Goal: Information Seeking & Learning: Learn about a topic

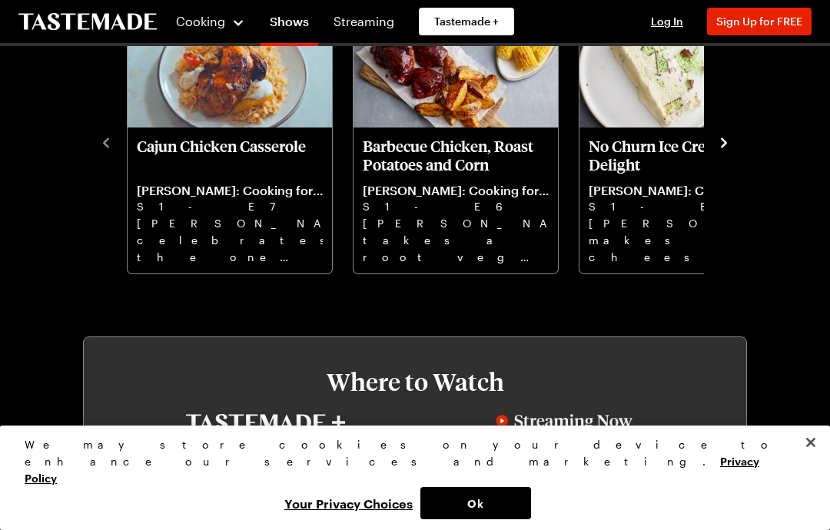
scroll to position [396, 0]
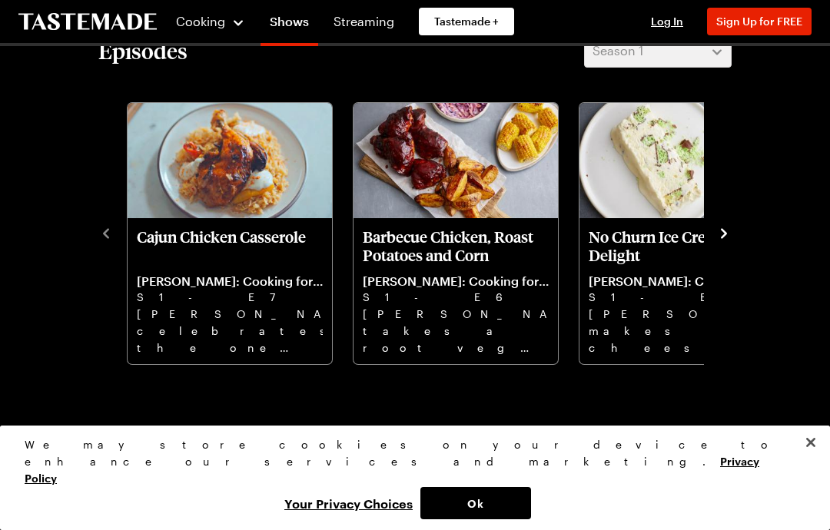
click at [726, 233] on icon "navigate to next item" at bounding box center [724, 233] width 6 height 10
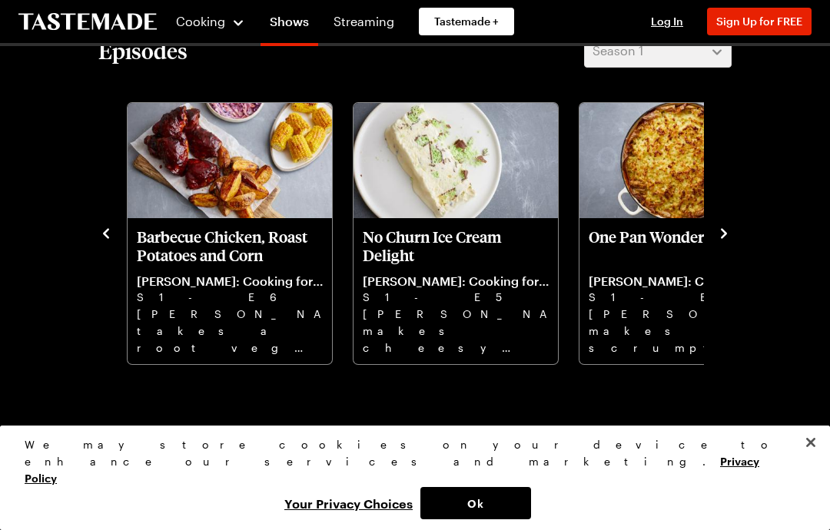
click at [730, 227] on icon "navigate to next item" at bounding box center [723, 233] width 15 height 15
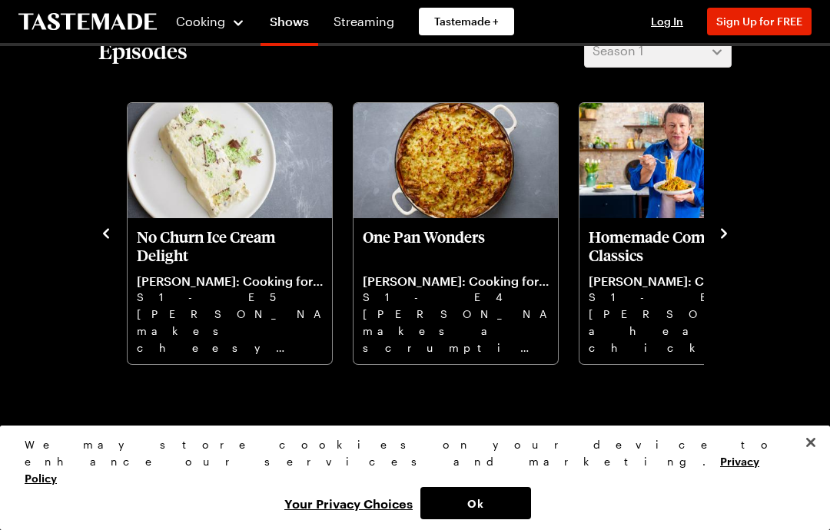
click at [725, 235] on icon "navigate to next item" at bounding box center [724, 233] width 6 height 10
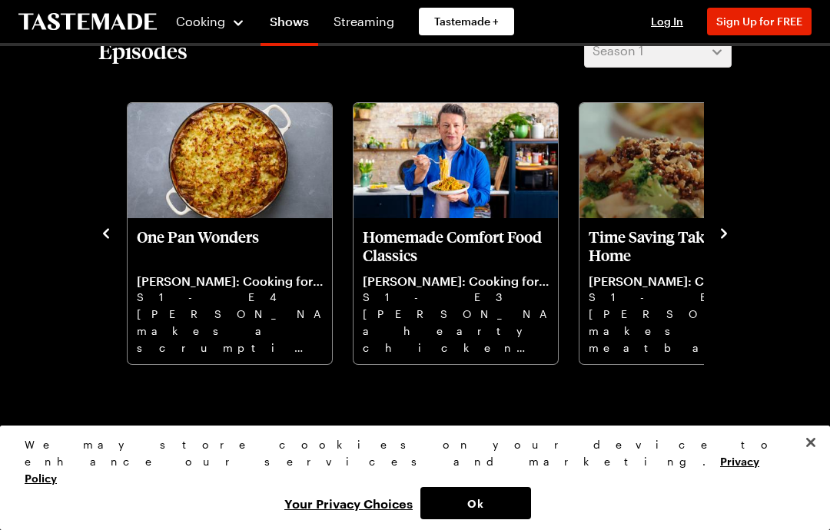
click at [725, 235] on icon "navigate to next item" at bounding box center [724, 233] width 6 height 10
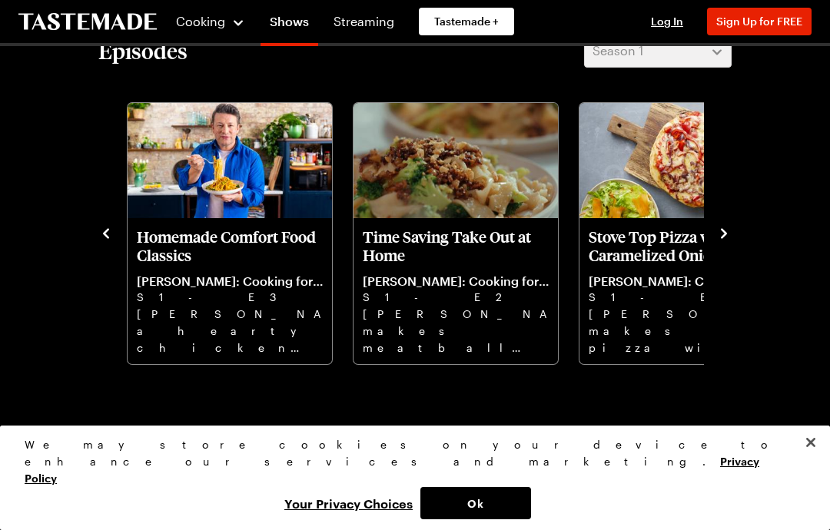
click at [720, 231] on icon "navigate to next item" at bounding box center [723, 233] width 15 height 15
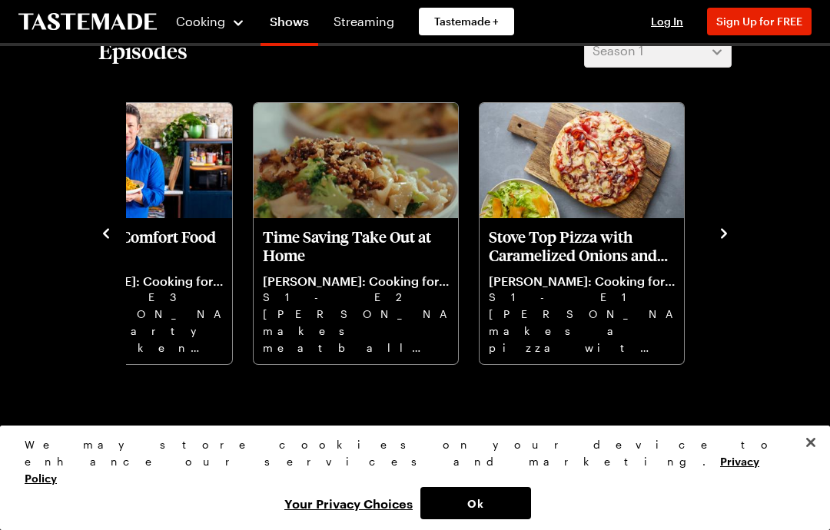
click at [722, 228] on icon "navigate to next item" at bounding box center [723, 233] width 15 height 15
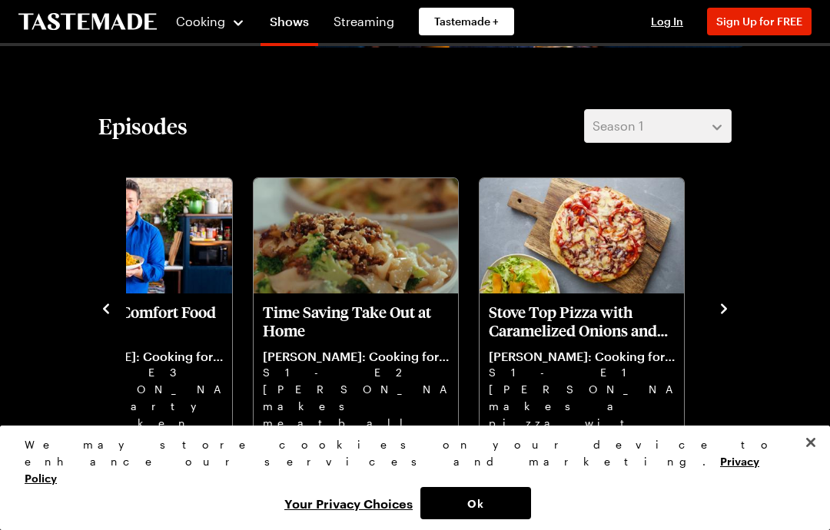
scroll to position [327, 0]
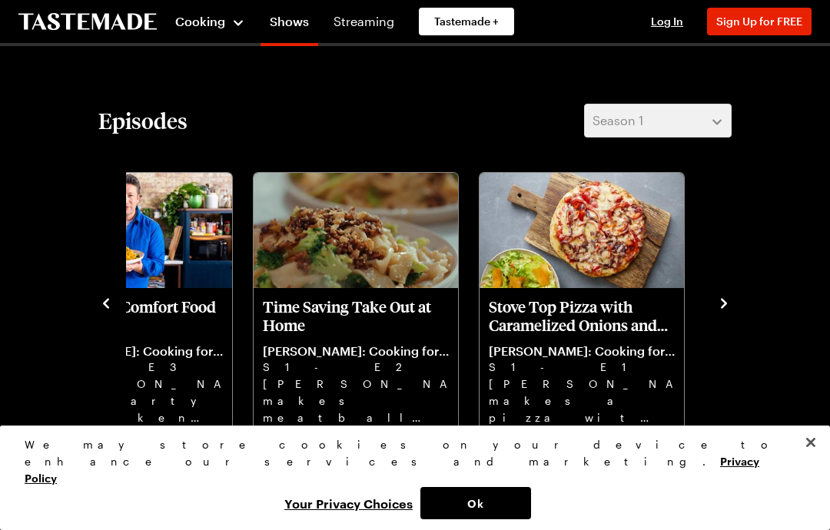
click at [204, 17] on span "Cooking" at bounding box center [200, 21] width 50 height 15
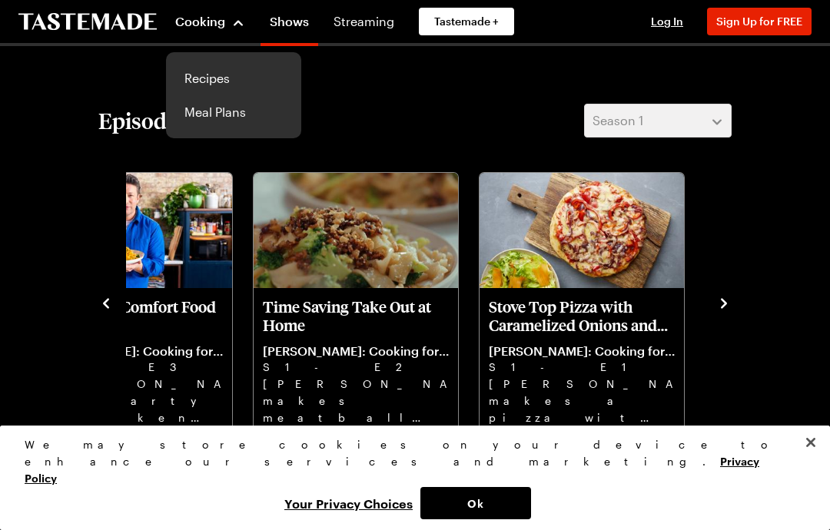
click at [220, 78] on link "Recipes" at bounding box center [233, 78] width 117 height 34
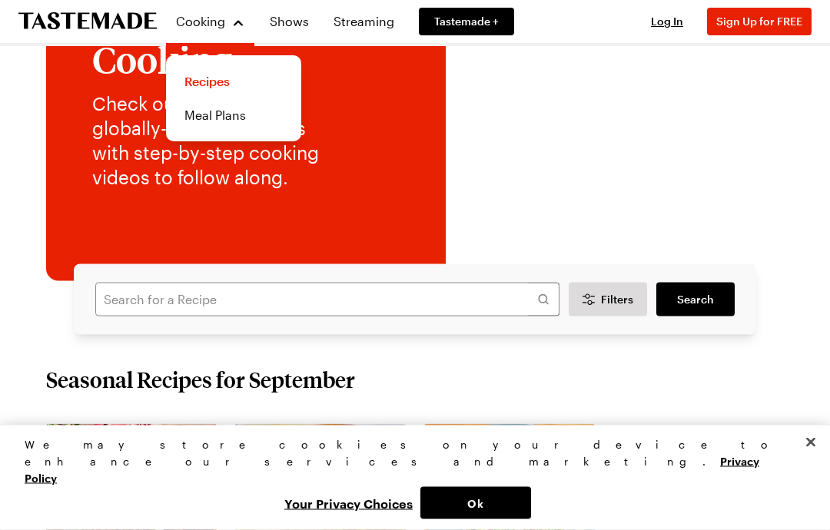
scroll to position [182, 0]
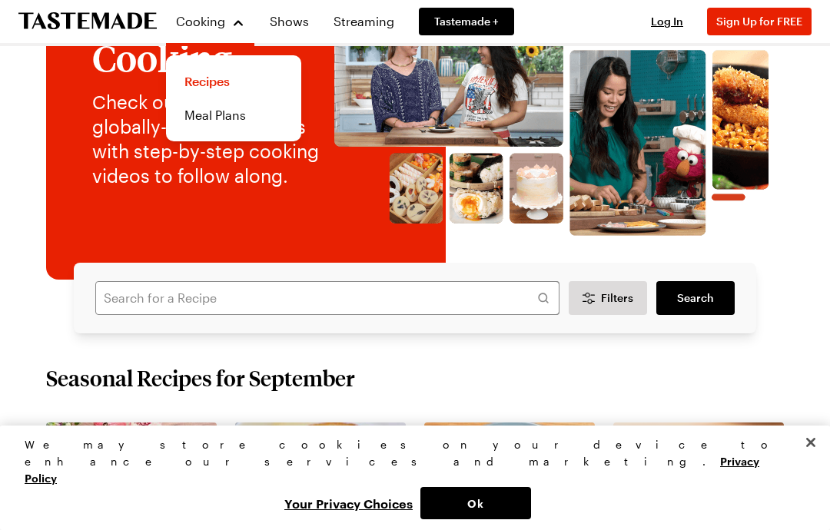
click at [821, 459] on button "Close" at bounding box center [811, 443] width 34 height 34
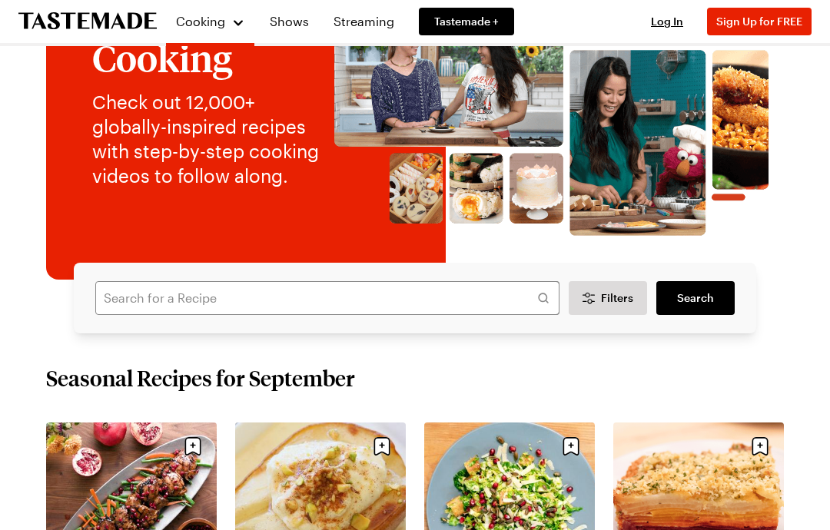
scroll to position [186, 0]
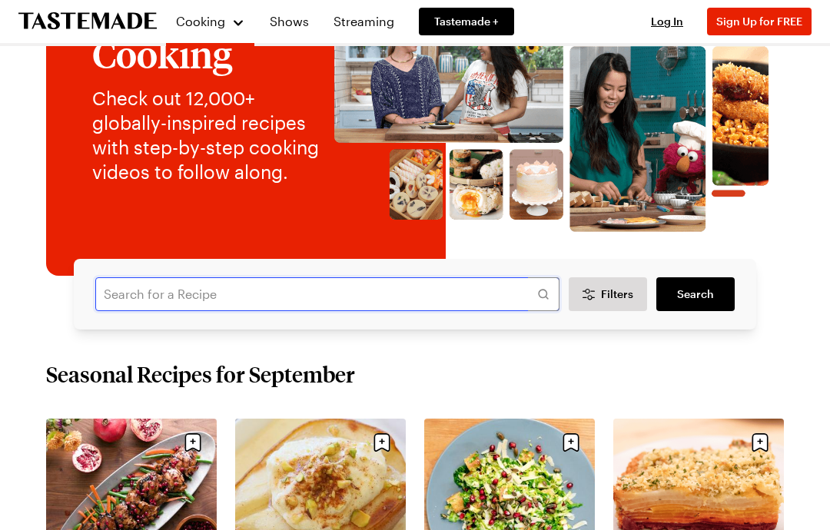
click at [217, 298] on input "text" at bounding box center [327, 294] width 464 height 34
type input "Stuffed chicken thighs"
click at [701, 293] on span "Search" at bounding box center [695, 294] width 37 height 15
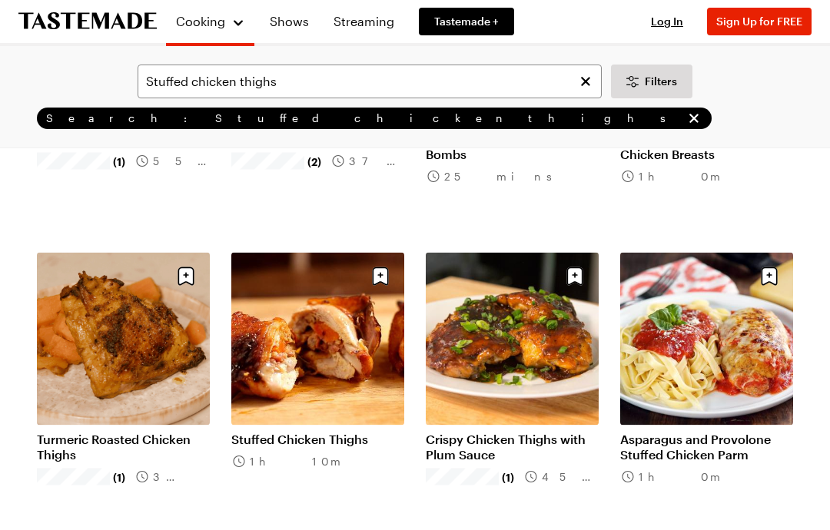
scroll to position [1274, 0]
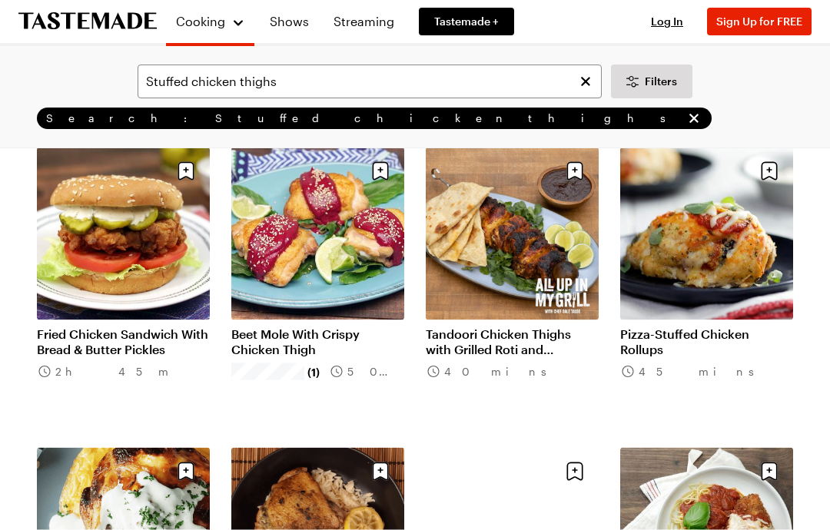
scroll to position [2882, 0]
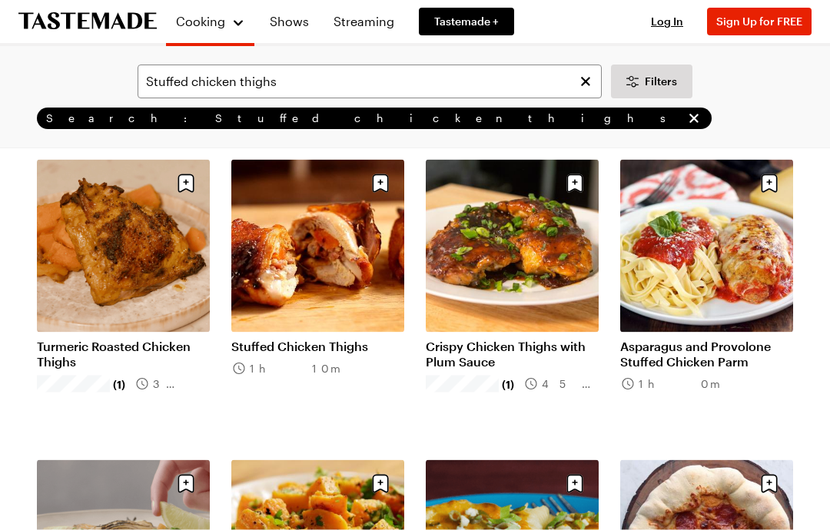
scroll to position [1355, 0]
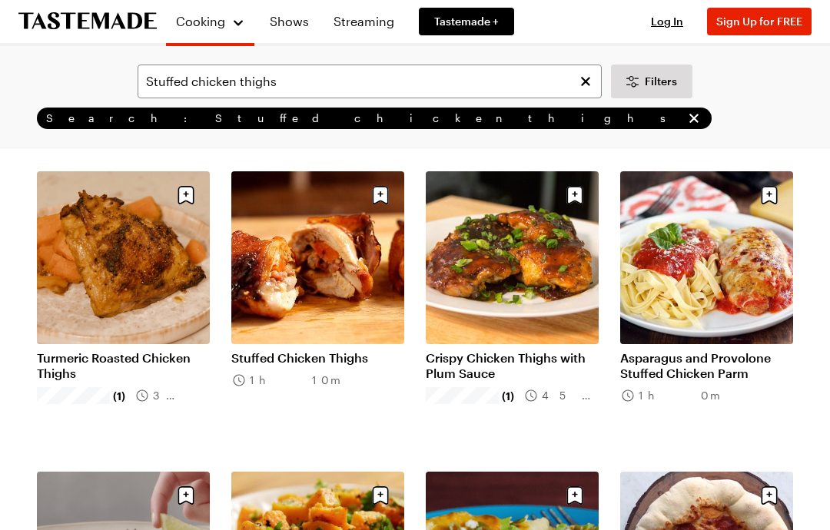
click at [367, 366] on link "Stuffed Chicken Thighs" at bounding box center [317, 357] width 173 height 15
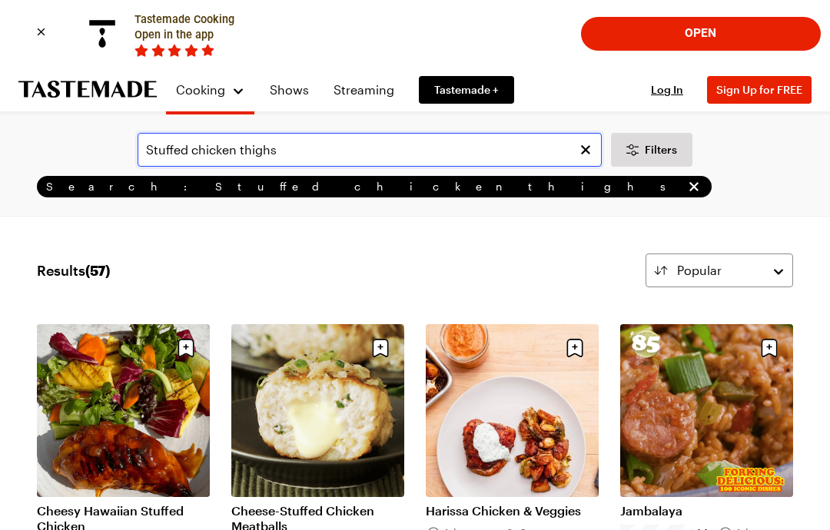
click at [294, 149] on input "Stuffed chicken thighs" at bounding box center [370, 150] width 464 height 34
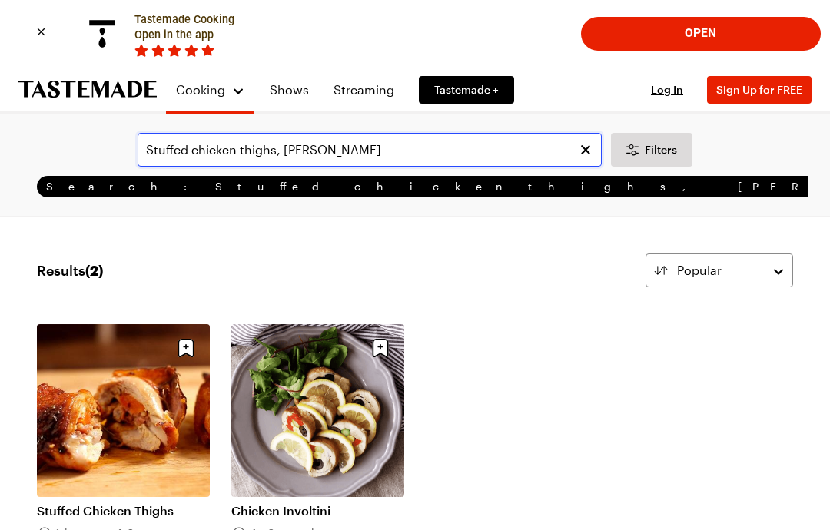
click at [345, 155] on input "Stuffed chicken thighs, [PERSON_NAME]" at bounding box center [370, 150] width 464 height 34
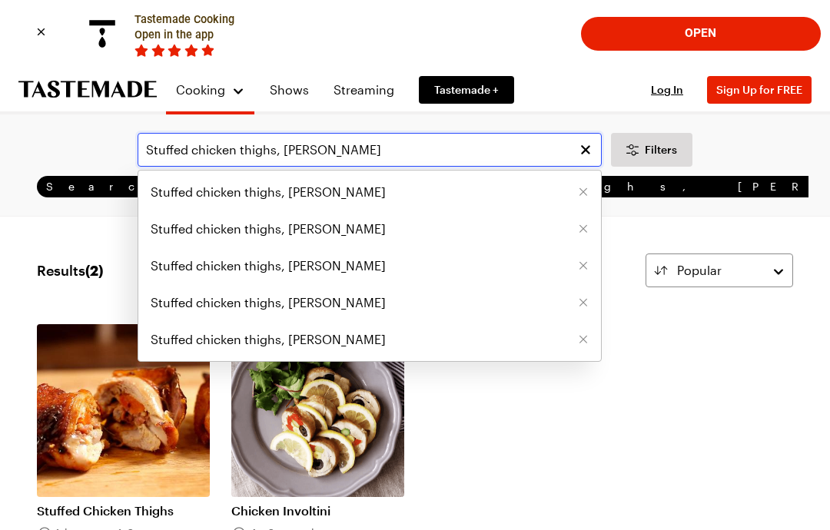
type input "Stuffed chicken thighs, [PERSON_NAME]"
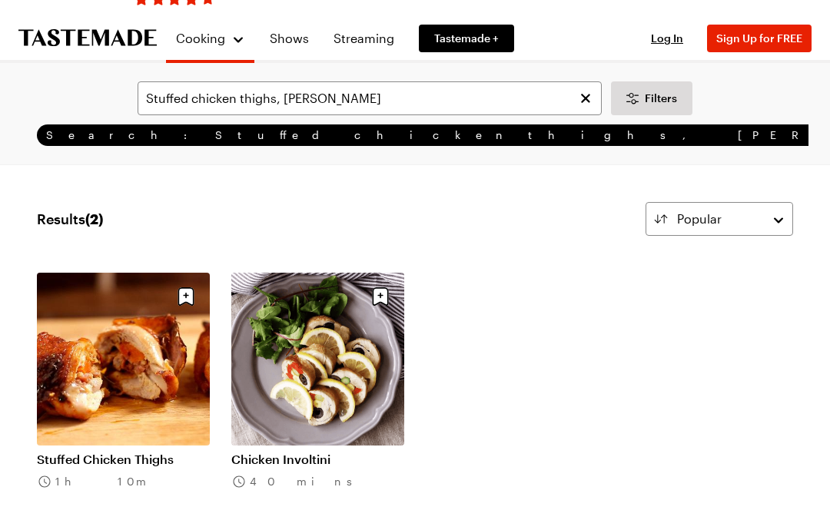
scroll to position [49, 0]
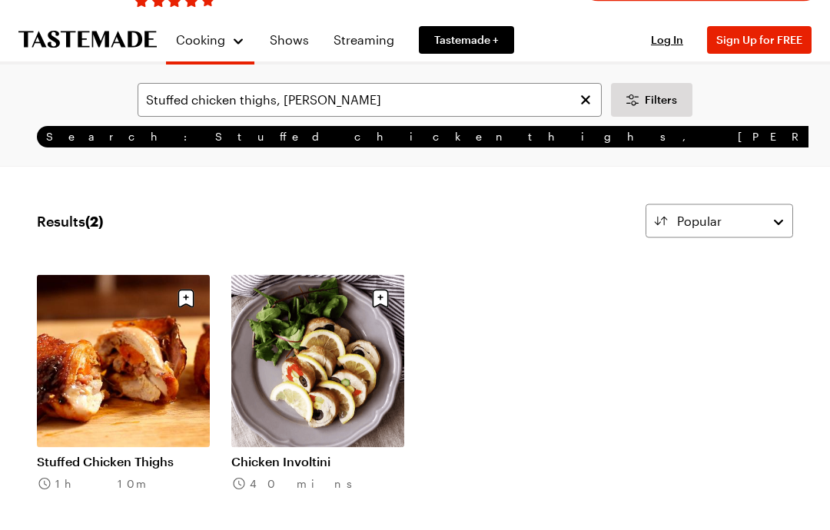
click at [292, 41] on link "Shows" at bounding box center [289, 40] width 58 height 43
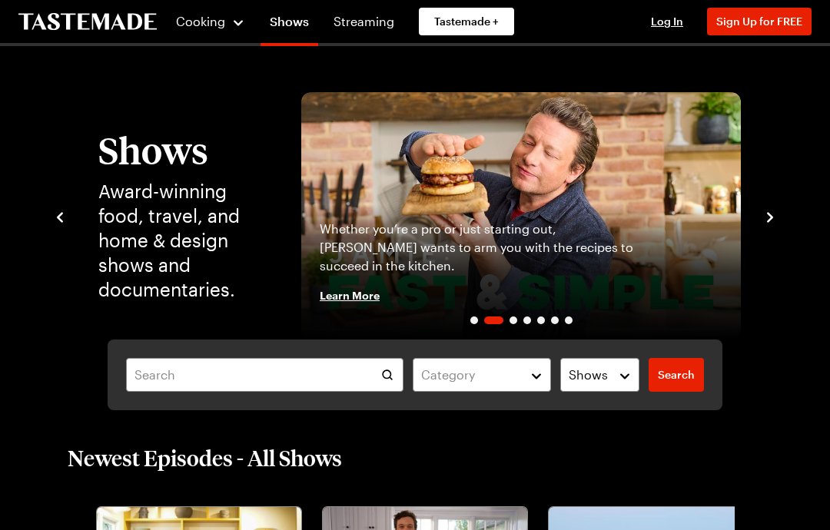
click at [771, 218] on icon "navigate to next item" at bounding box center [770, 217] width 6 height 10
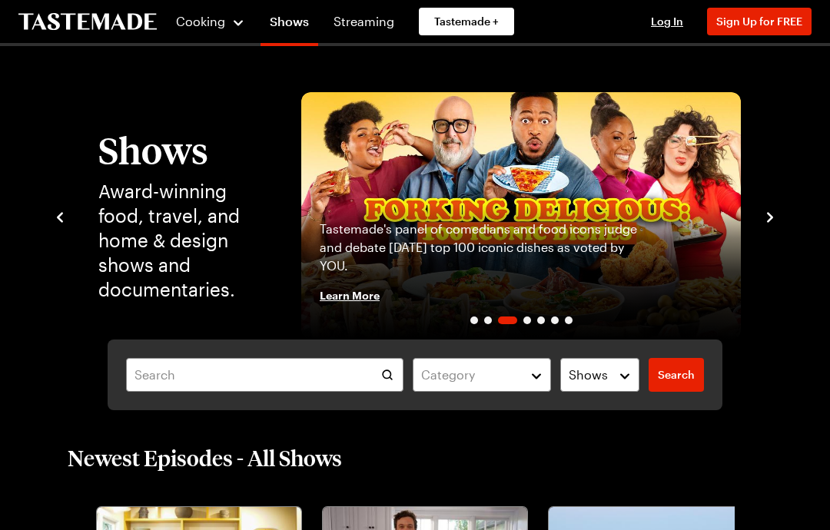
click at [769, 221] on icon "navigate to next item" at bounding box center [770, 217] width 6 height 10
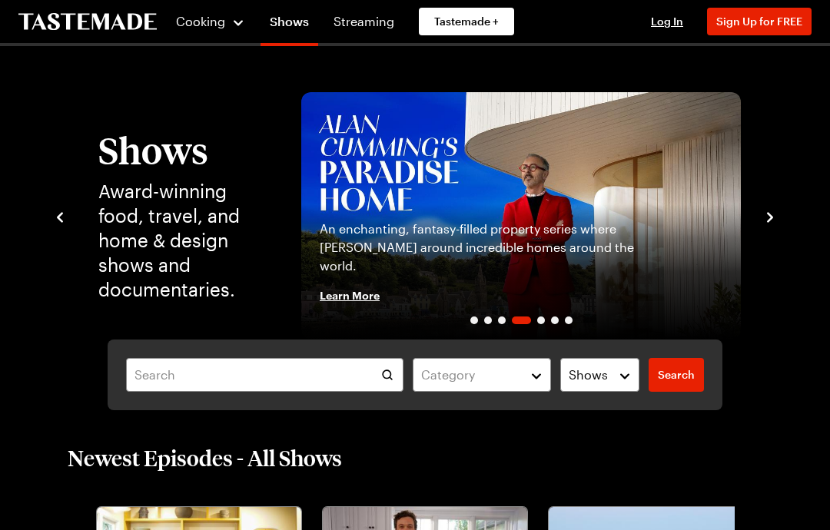
click at [773, 218] on icon "navigate to next item" at bounding box center [769, 217] width 15 height 15
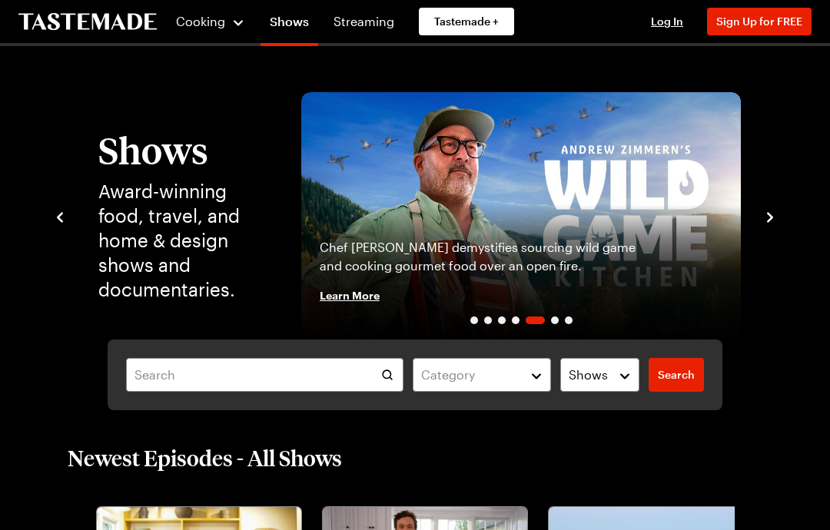
click at [763, 222] on icon "navigate to next item" at bounding box center [769, 217] width 15 height 15
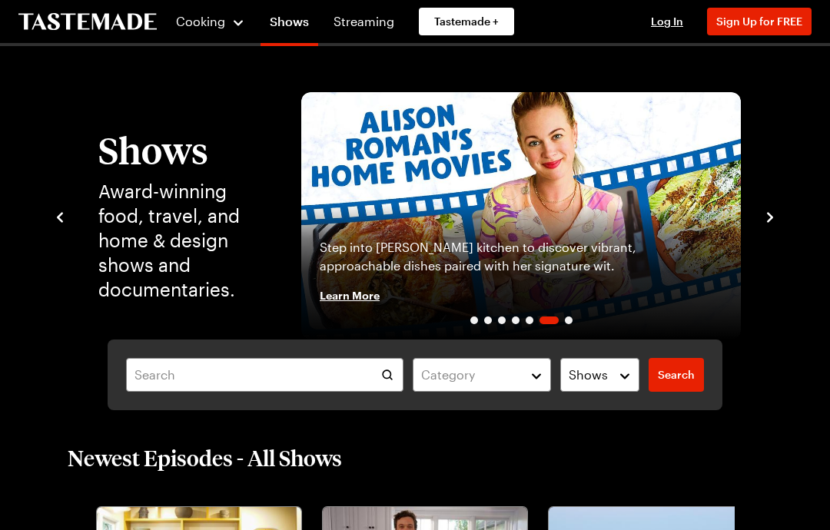
click at [775, 218] on icon "navigate to next item" at bounding box center [769, 217] width 15 height 15
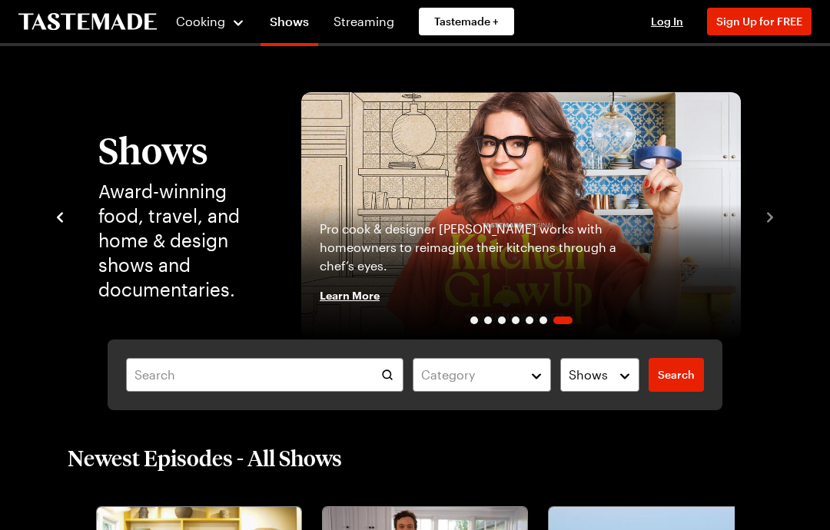
click at [770, 227] on div "Shows Award-winning food, travel, and home & design shows and documentaries. [P…" at bounding box center [414, 215] width 725 height 247
click at [775, 310] on div "Shows Award-winning food, travel, and home & design shows and documentaries. [P…" at bounding box center [414, 215] width 725 height 247
click at [67, 214] on icon "navigate to previous item" at bounding box center [59, 217] width 15 height 15
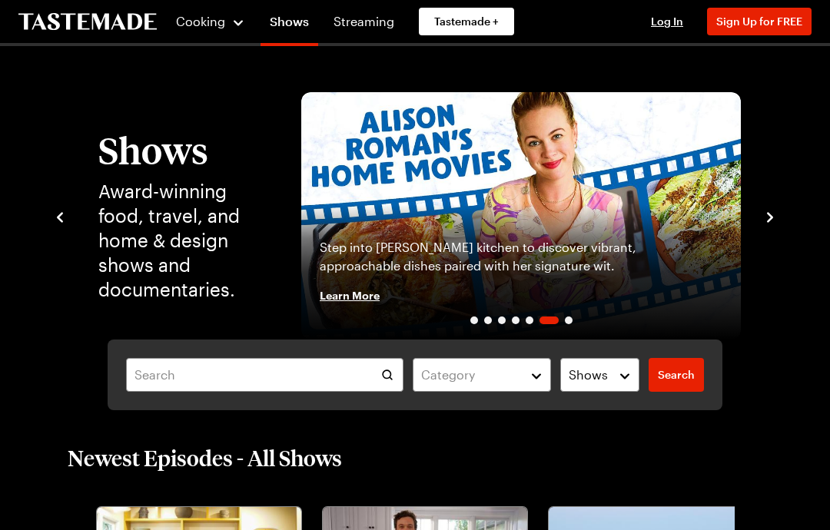
click at [63, 223] on icon "navigate to previous item" at bounding box center [59, 217] width 15 height 15
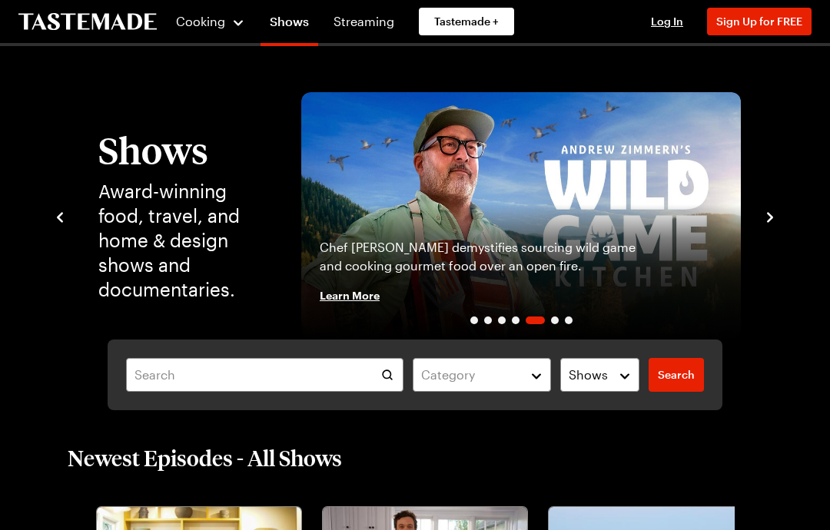
click at [65, 221] on icon "navigate to previous item" at bounding box center [59, 217] width 15 height 15
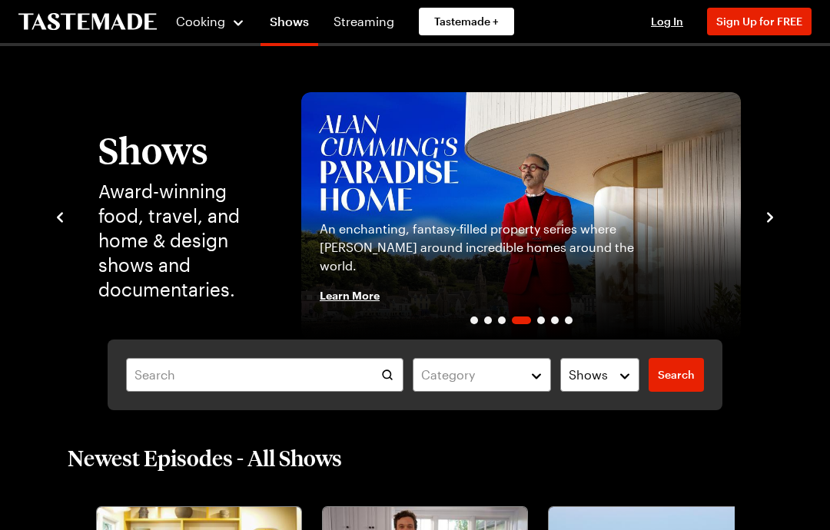
click at [58, 223] on icon "navigate to previous item" at bounding box center [59, 217] width 15 height 15
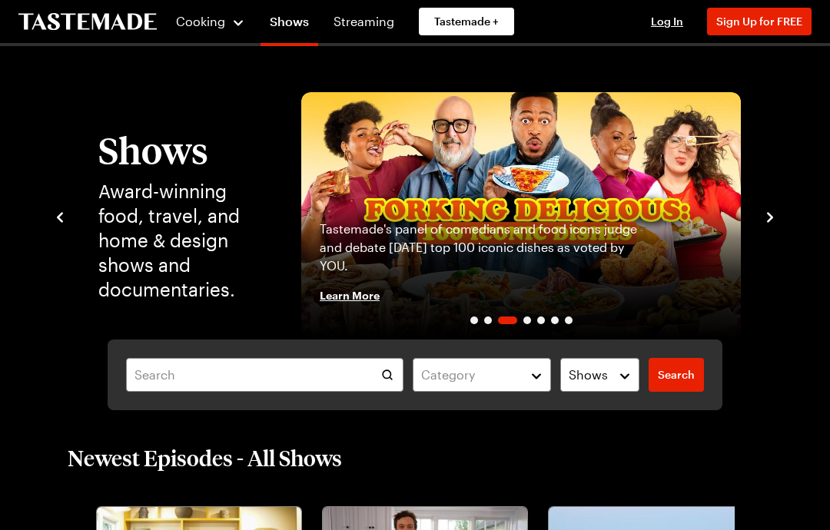
click at [61, 221] on icon "navigate to previous item" at bounding box center [60, 217] width 6 height 10
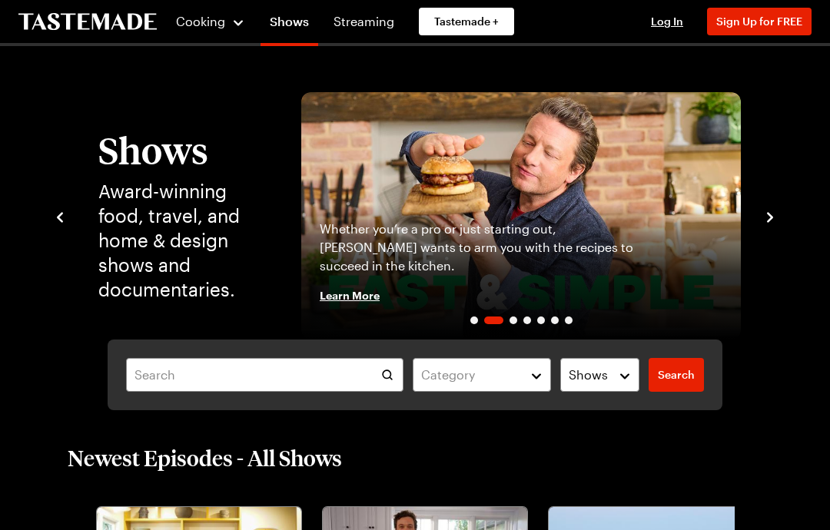
click at [53, 222] on icon "navigate to previous item" at bounding box center [59, 217] width 15 height 15
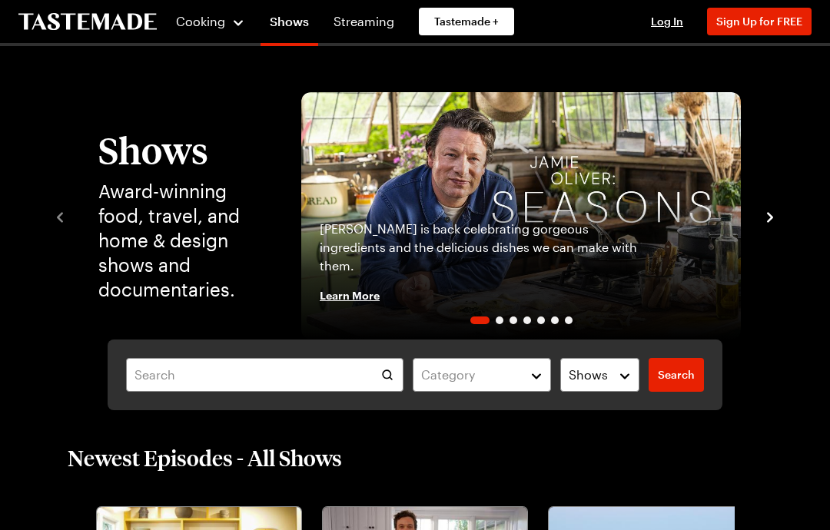
click at [769, 224] on icon "navigate to next item" at bounding box center [769, 217] width 15 height 15
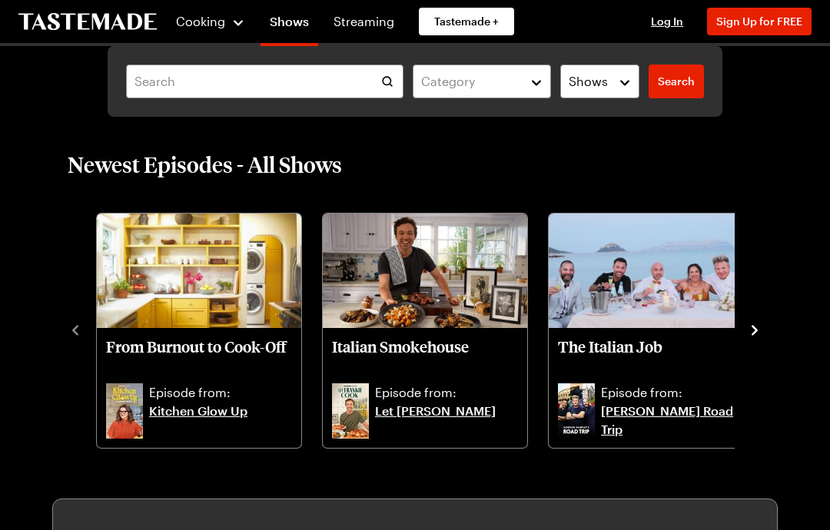
click at [761, 328] on icon "navigate to next item" at bounding box center [754, 330] width 15 height 15
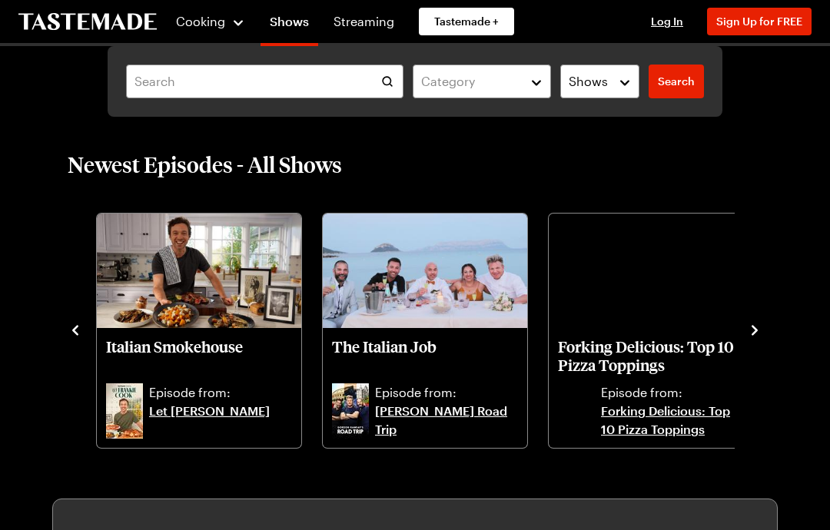
scroll to position [294, 0]
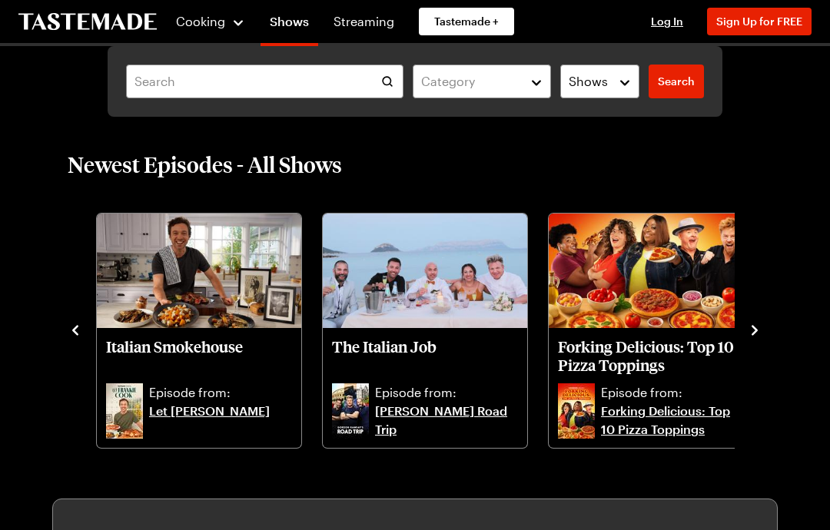
click at [761, 330] on icon "navigate to next item" at bounding box center [754, 330] width 15 height 15
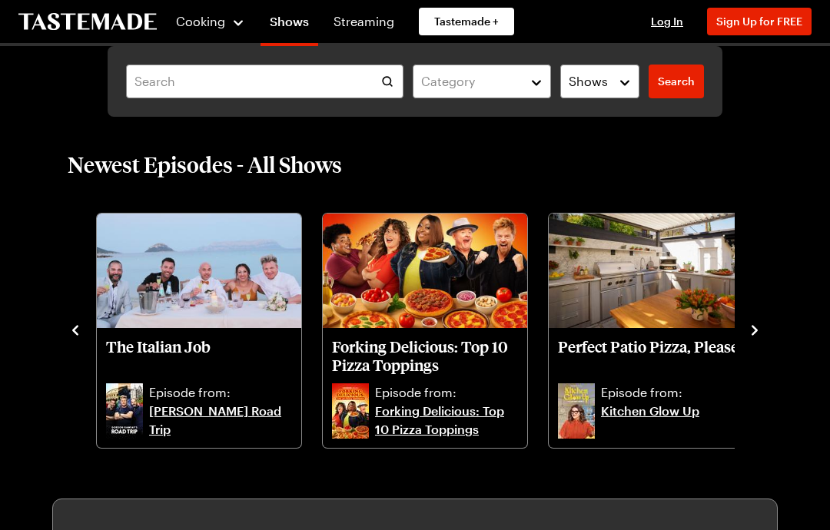
click at [771, 327] on div "Newest Episodes - All Shows From Burnout to Cook-Off Episode from: Kitchen Glow…" at bounding box center [415, 301] width 787 height 300
click at [761, 326] on icon "navigate to next item" at bounding box center [754, 330] width 15 height 15
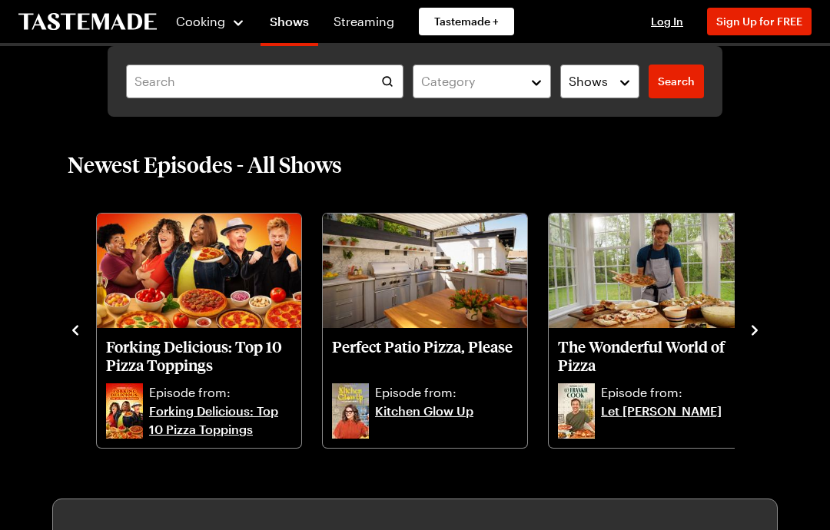
click at [760, 329] on icon "navigate to next item" at bounding box center [754, 330] width 15 height 15
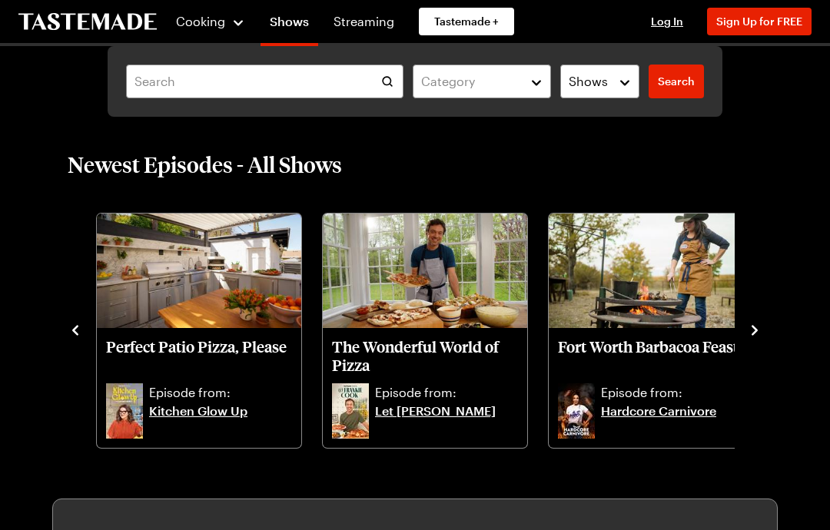
click at [771, 333] on div "Newest Episodes - All Shows From Burnout to Cook-Off Episode from: Kitchen Glow…" at bounding box center [415, 301] width 787 height 300
click at [760, 334] on icon "navigate to next item" at bounding box center [754, 330] width 15 height 15
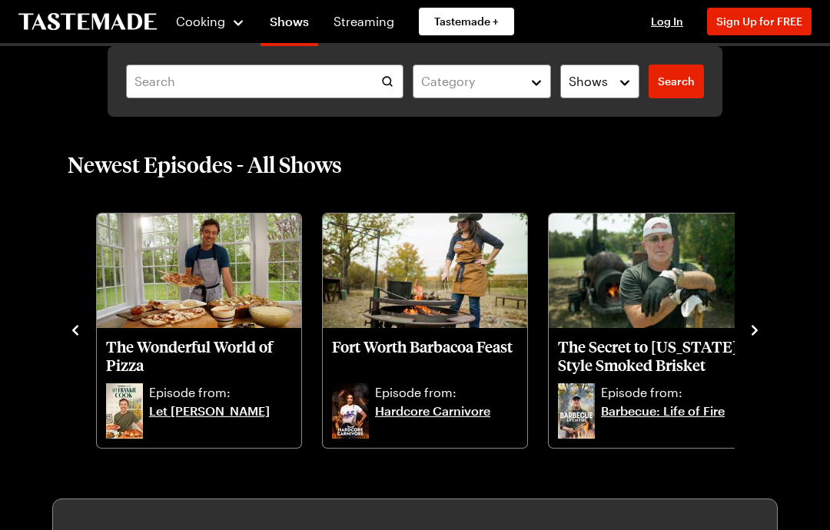
click at [755, 335] on icon "navigate to next item" at bounding box center [754, 330] width 15 height 15
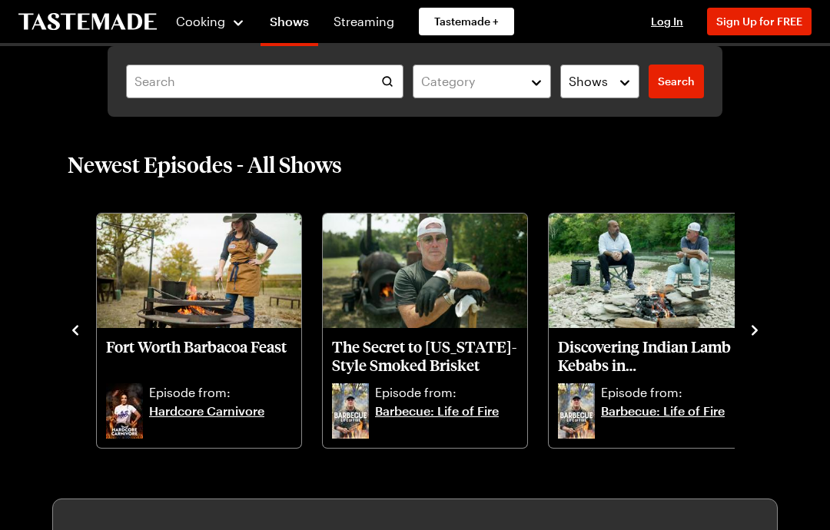
click at [757, 336] on icon "navigate to next item" at bounding box center [754, 330] width 15 height 15
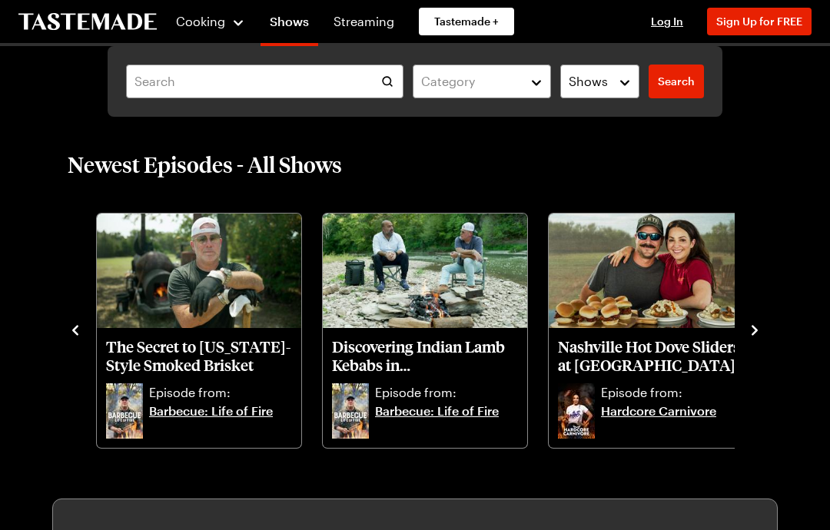
click at [761, 321] on button "navigate to next item" at bounding box center [754, 329] width 15 height 18
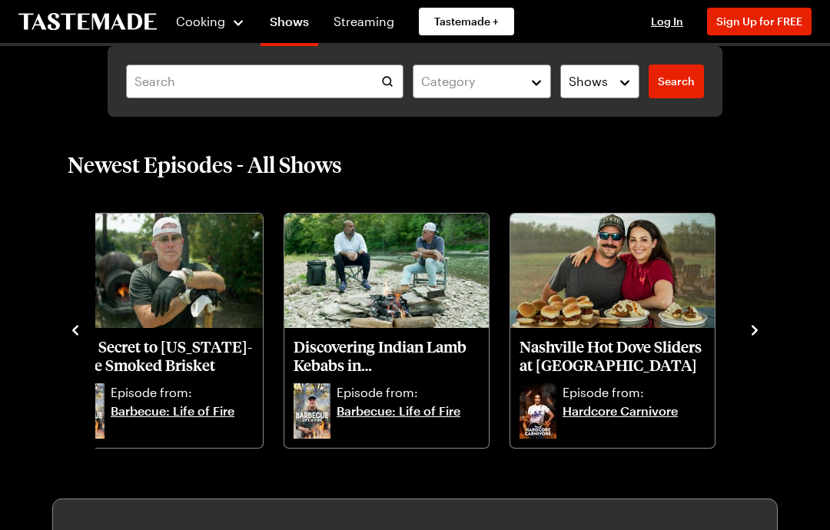
click at [761, 333] on icon "navigate to next item" at bounding box center [754, 330] width 15 height 15
click at [761, 320] on button "navigate to next item" at bounding box center [754, 329] width 15 height 18
click at [748, 330] on icon "navigate to next item" at bounding box center [754, 330] width 15 height 15
click at [755, 331] on icon "navigate to next item" at bounding box center [754, 331] width 6 height 10
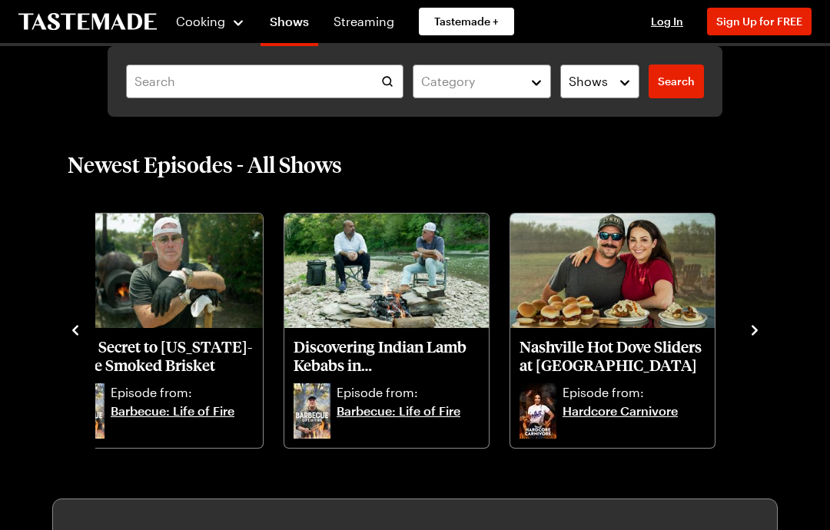
click at [770, 330] on div "Newest Episodes - All Shows From Burnout to Cook-Off Episode from: Kitchen Glow…" at bounding box center [415, 301] width 787 height 300
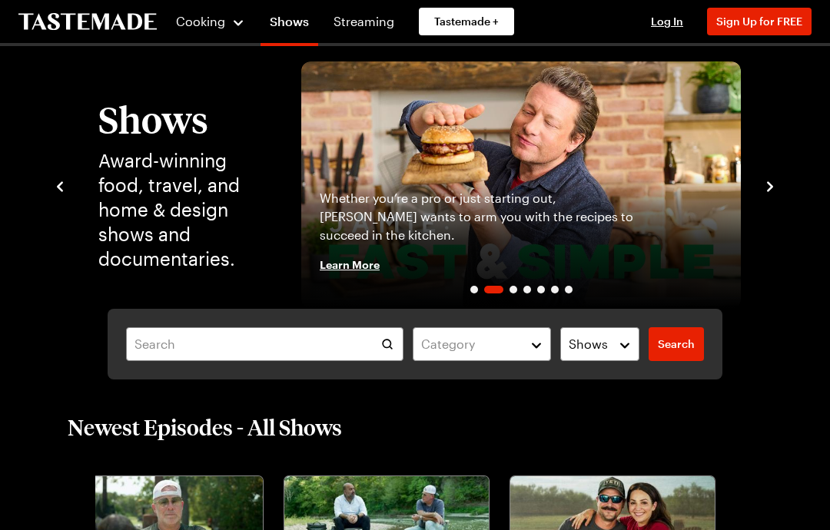
scroll to position [0, 0]
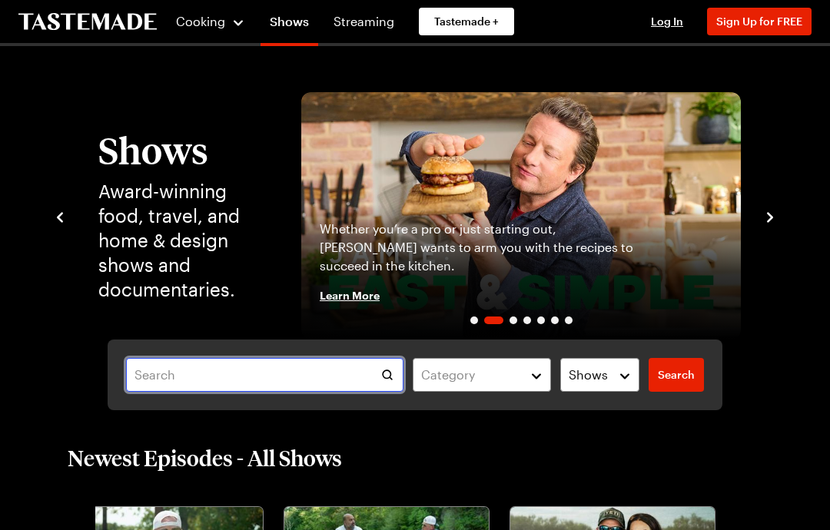
click at [220, 375] on input "text" at bounding box center [264, 375] width 277 height 34
type input "[PERSON_NAME],"
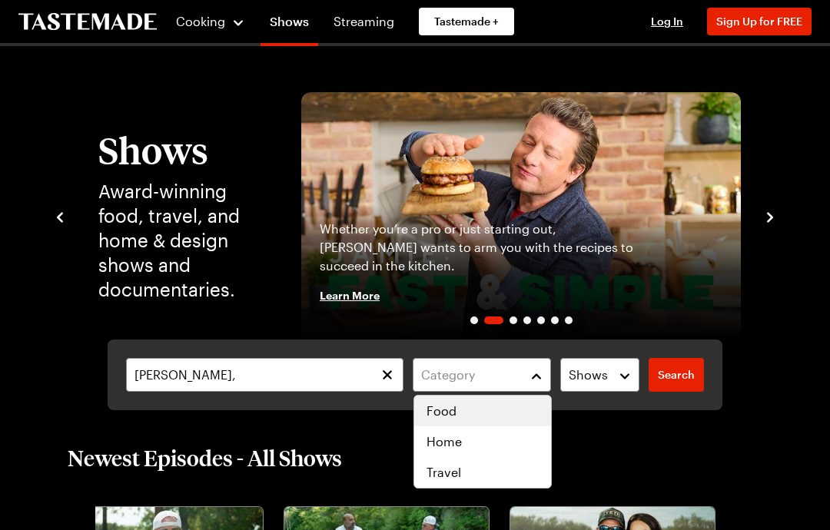
click at [446, 415] on span "Food" at bounding box center [441, 411] width 30 height 18
click at [630, 375] on button "Shows" at bounding box center [599, 375] width 79 height 34
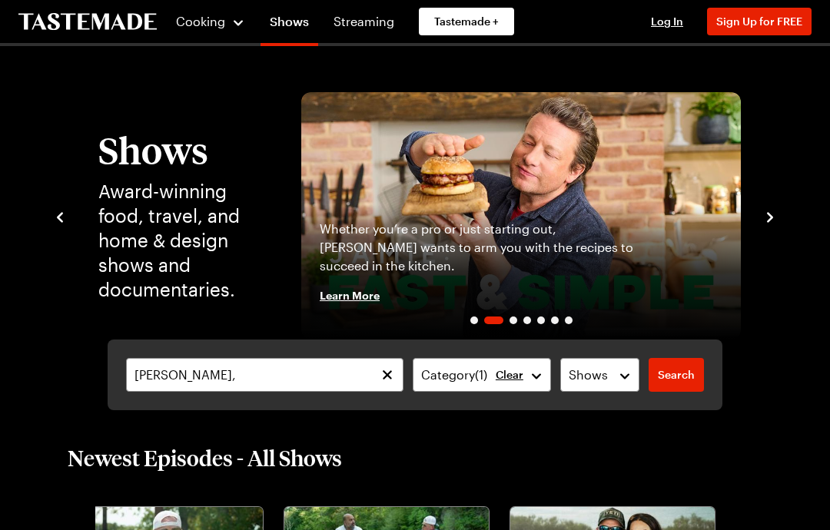
click at [679, 375] on span "Search" at bounding box center [676, 374] width 37 height 15
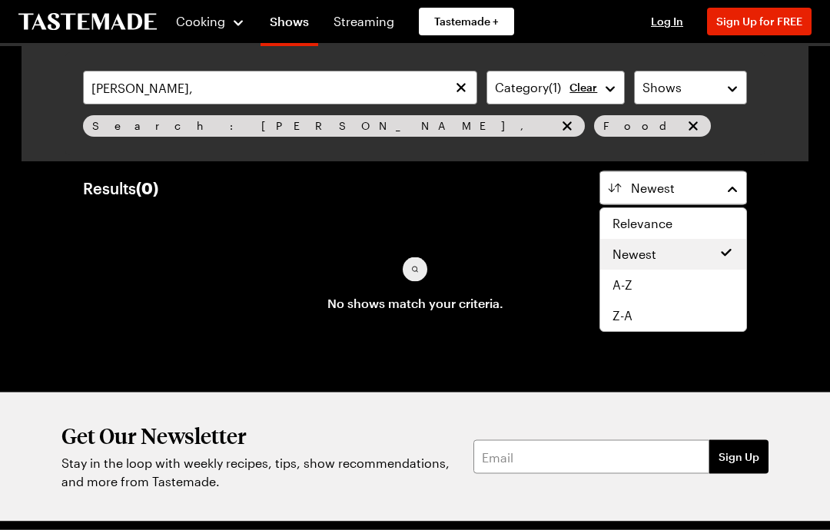
scroll to position [37, 0]
click at [665, 223] on span "Relevance" at bounding box center [642, 223] width 60 height 18
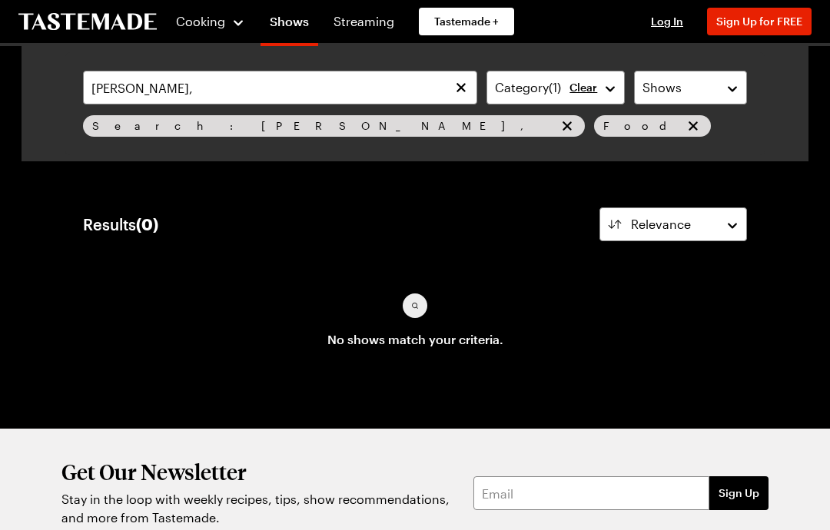
click at [465, 21] on span "Tastemade +" at bounding box center [466, 21] width 65 height 15
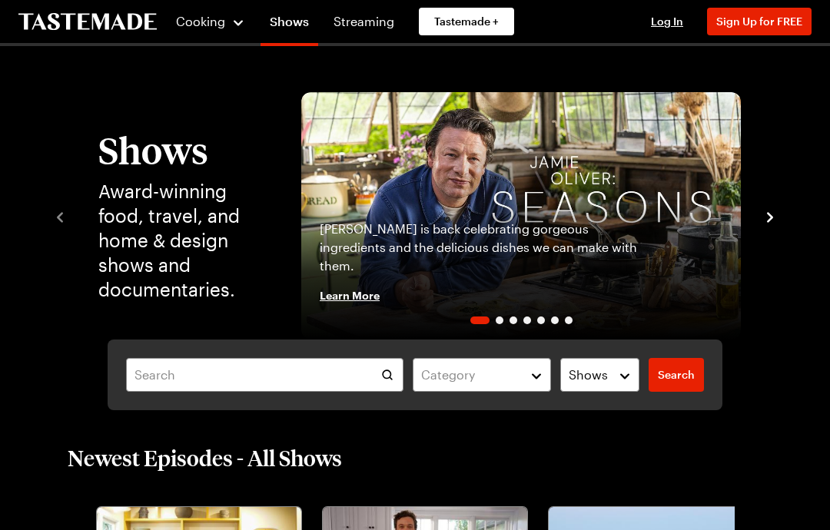
click at [769, 223] on icon "navigate to next item" at bounding box center [769, 217] width 15 height 15
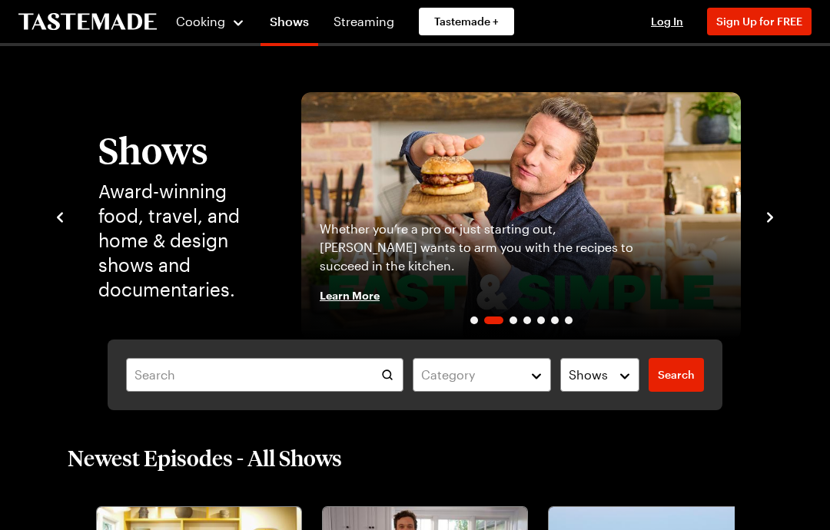
click at [66, 215] on icon "navigate to previous item" at bounding box center [59, 217] width 15 height 15
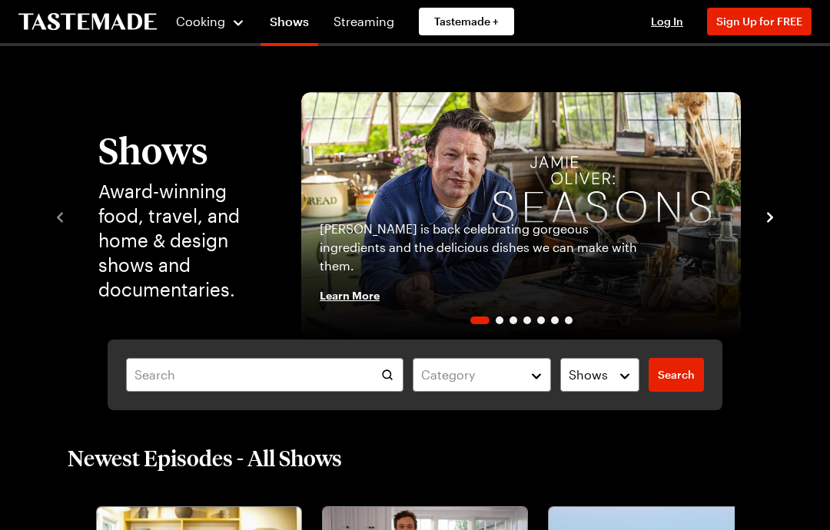
click at [204, 23] on span "Cooking" at bounding box center [200, 21] width 49 height 15
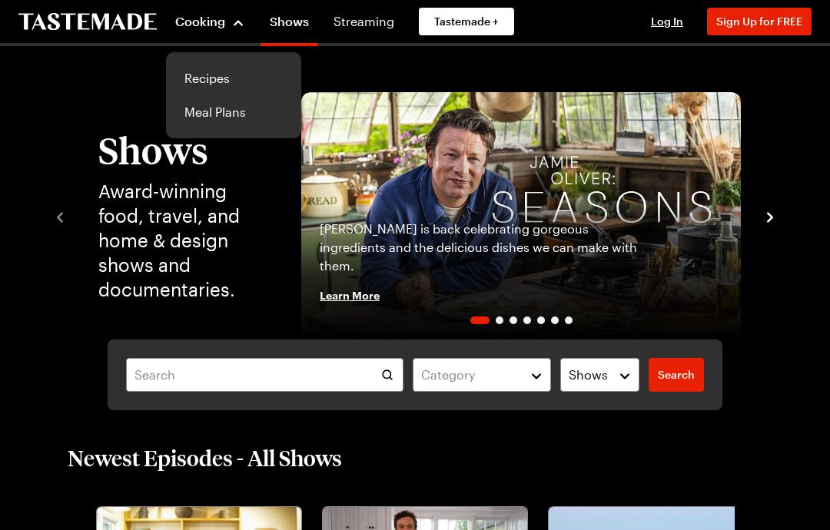
click at [217, 89] on link "Recipes" at bounding box center [233, 78] width 117 height 34
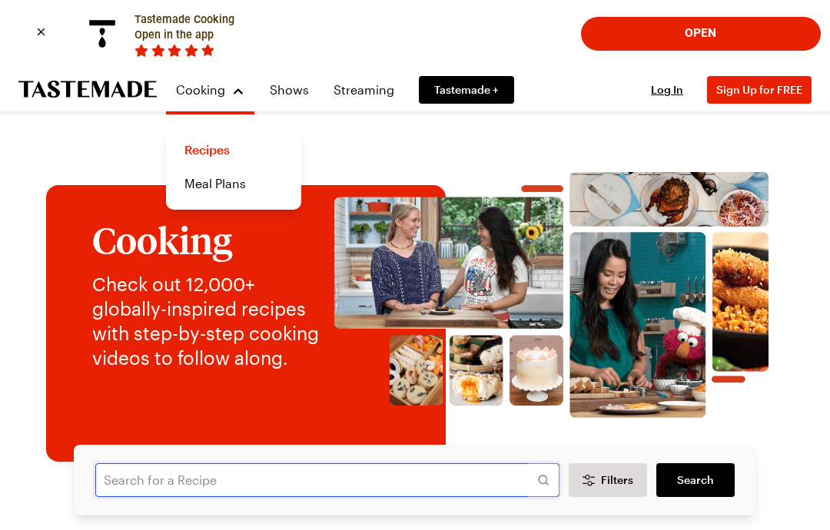
click at [353, 476] on input "text" at bounding box center [327, 480] width 464 height 34
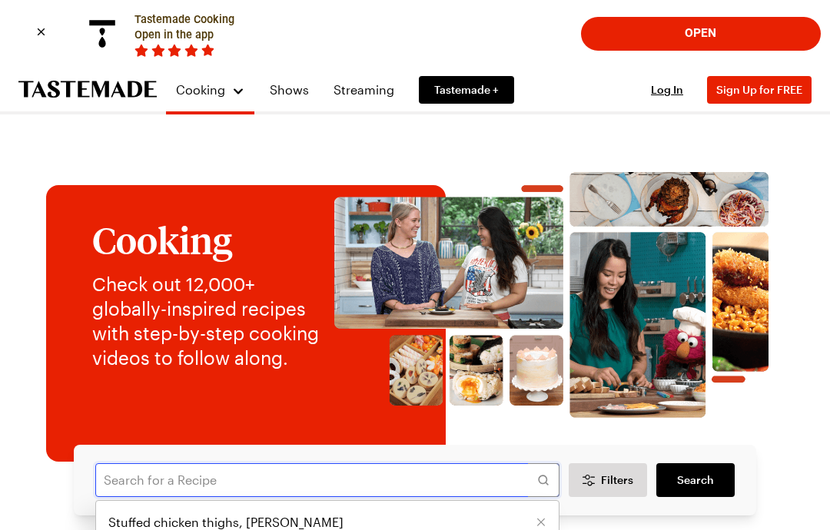
scroll to position [150, 0]
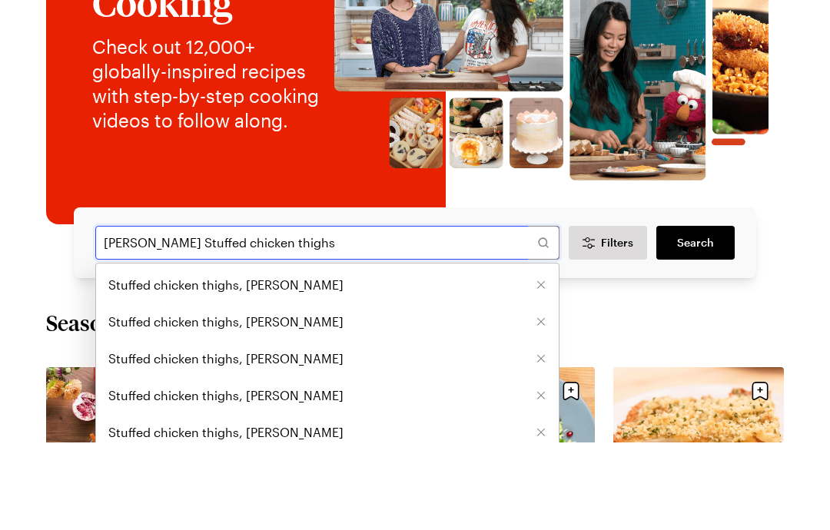
type input "[PERSON_NAME] Stuffed chicken thighs"
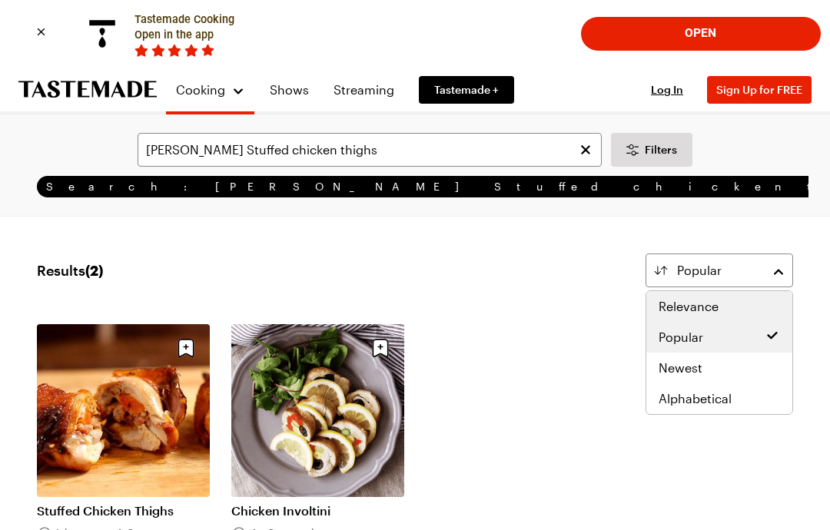
click at [712, 312] on span "Relevance" at bounding box center [689, 306] width 60 height 18
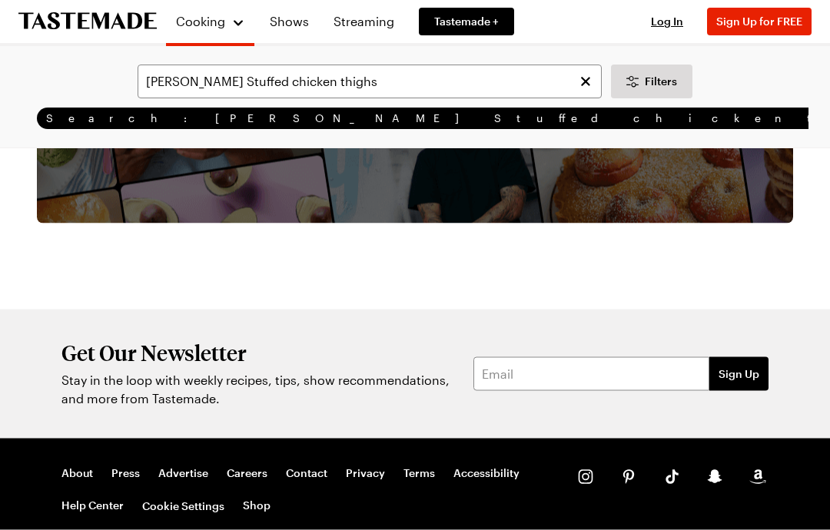
scroll to position [746, 0]
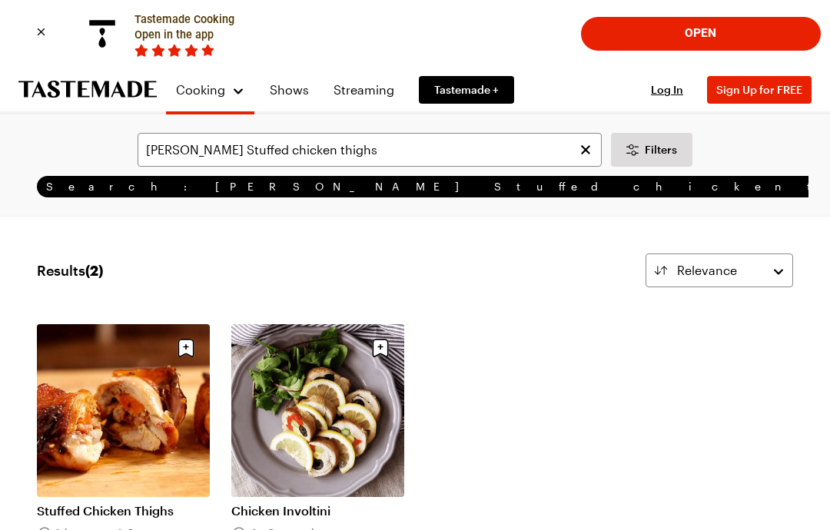
click at [659, 147] on span "Filters" at bounding box center [661, 149] width 32 height 15
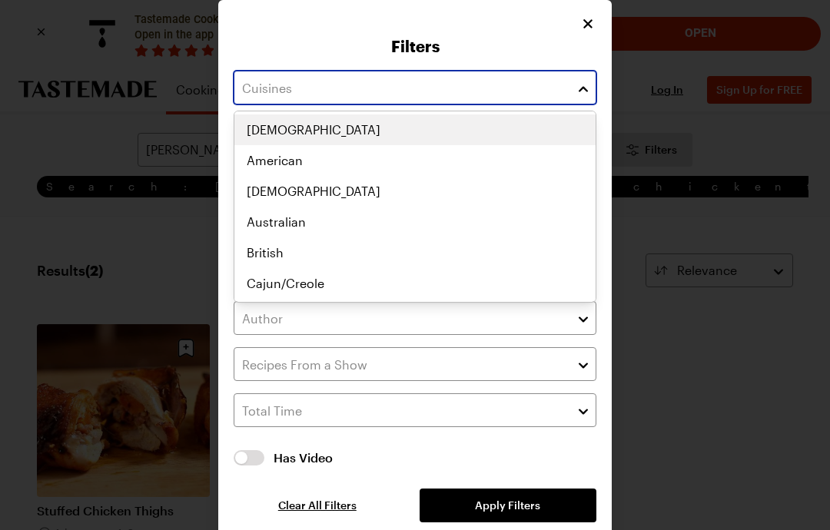
click at [290, 165] on div "African American Asian Australian British Cajun/Creole Canadian Caribbean Centr…" at bounding box center [414, 206] width 361 height 184
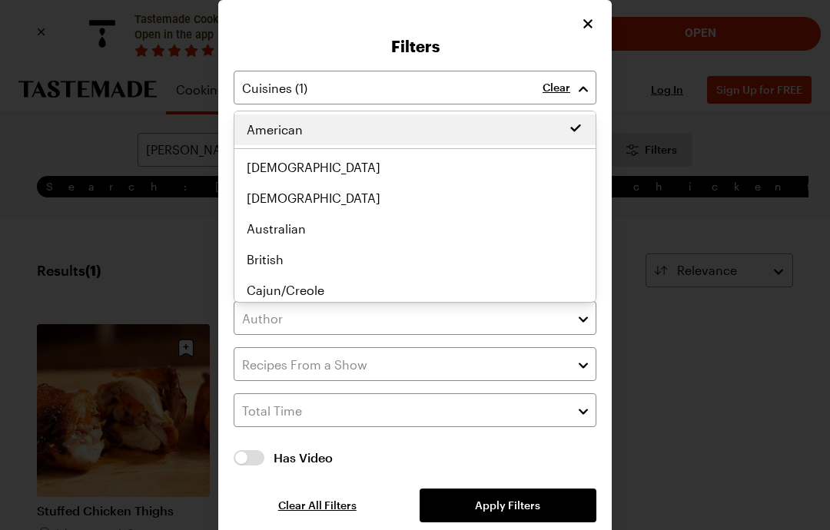
click at [589, 89] on button "button" at bounding box center [583, 87] width 14 height 18
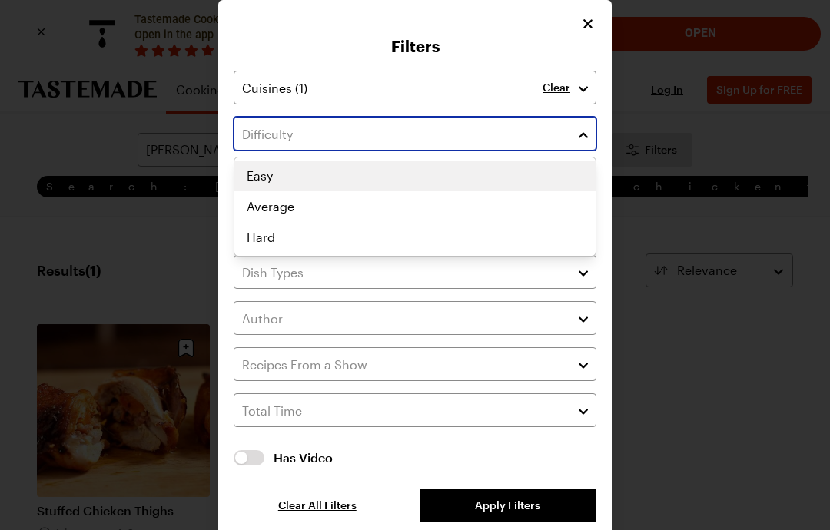
click at [582, 130] on button "button" at bounding box center [583, 133] width 14 height 18
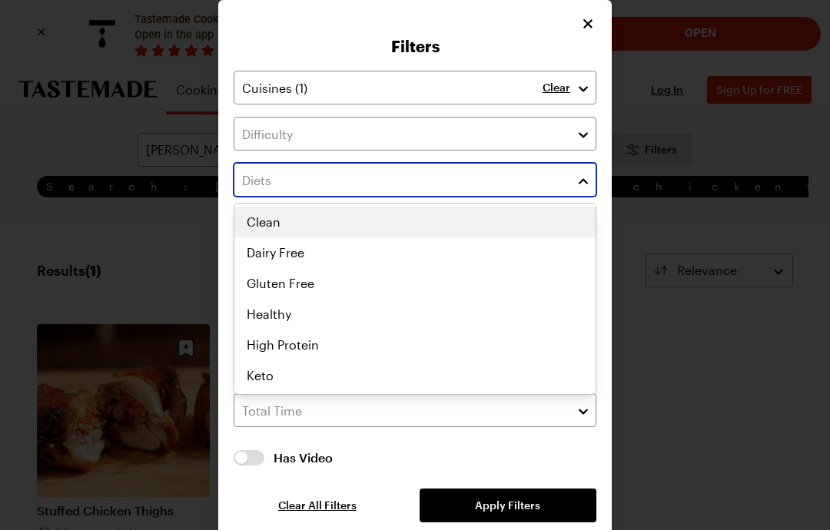
click at [283, 314] on div "Clean Dairy Free Gluten Free Healthy High Protein Keto Low Calorie Low Carb Low…" at bounding box center [414, 299] width 361 height 184
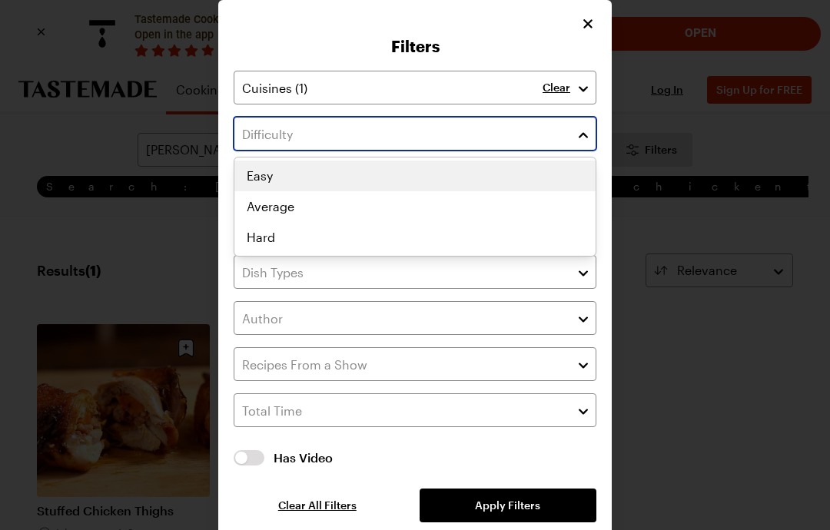
click at [317, 187] on div "Easy Average Hard" at bounding box center [414, 207] width 361 height 92
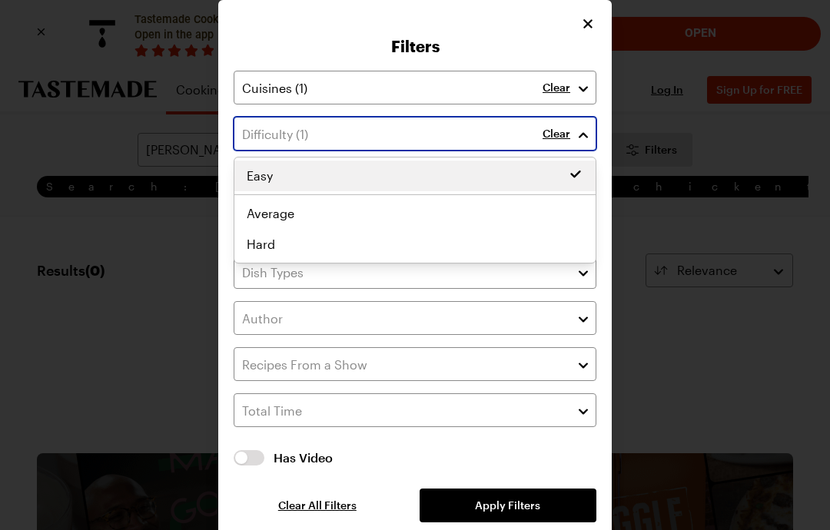
click at [586, 139] on button "button" at bounding box center [583, 133] width 14 height 18
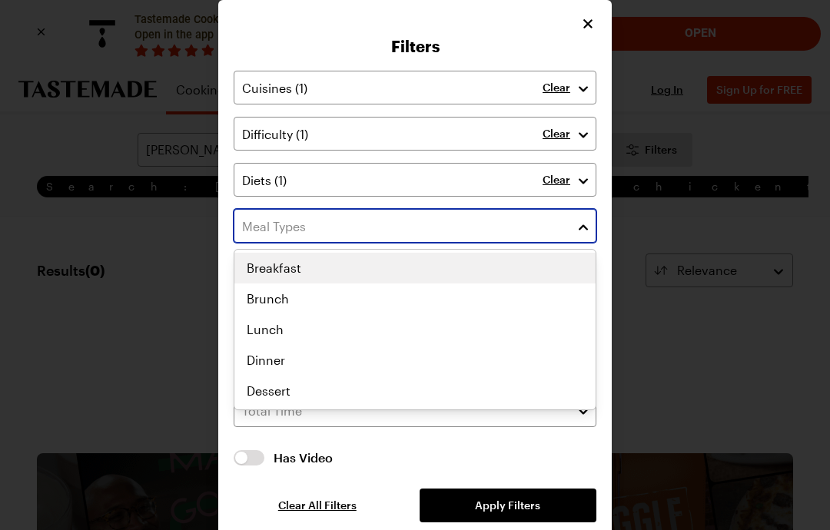
click at [282, 361] on div "Breakfast Brunch Lunch Dinner Dessert" at bounding box center [414, 330] width 361 height 154
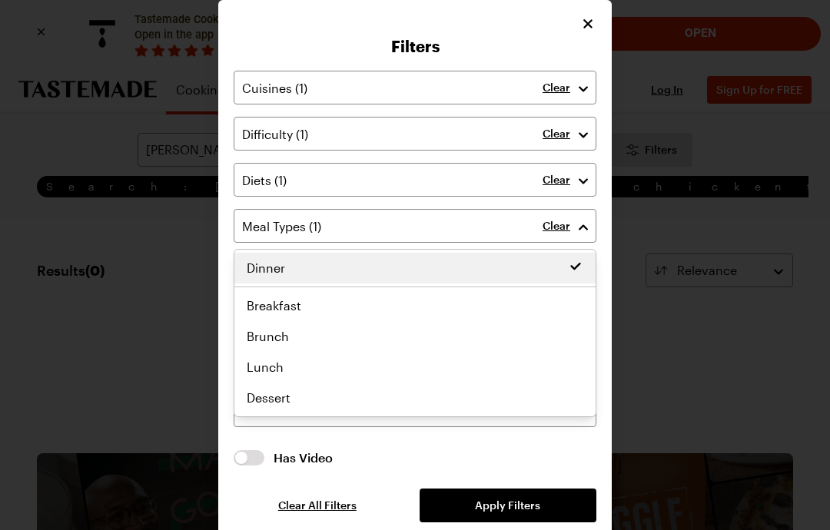
click at [589, 224] on button "button" at bounding box center [583, 226] width 14 height 18
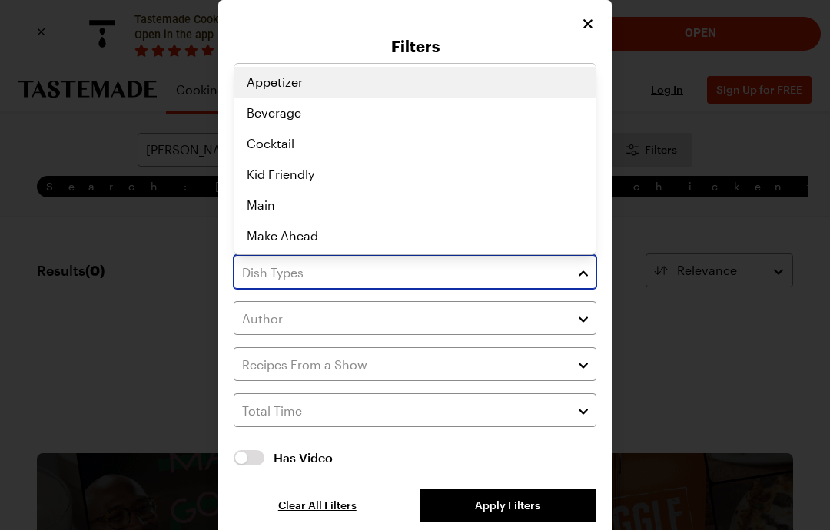
click at [264, 207] on div "Appetizer Beverage Cocktail Kid Friendly Main Make Ahead One Pot Party Sheet Pa…" at bounding box center [414, 159] width 361 height 184
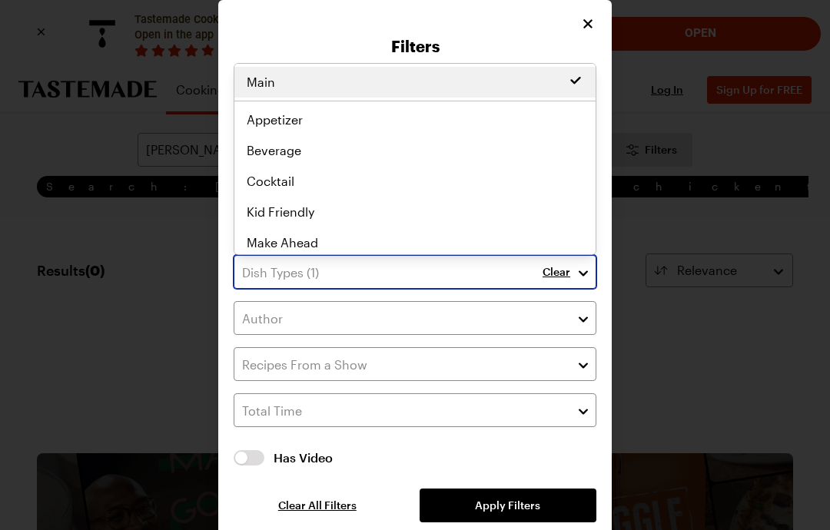
click at [589, 275] on button "button" at bounding box center [583, 272] width 14 height 18
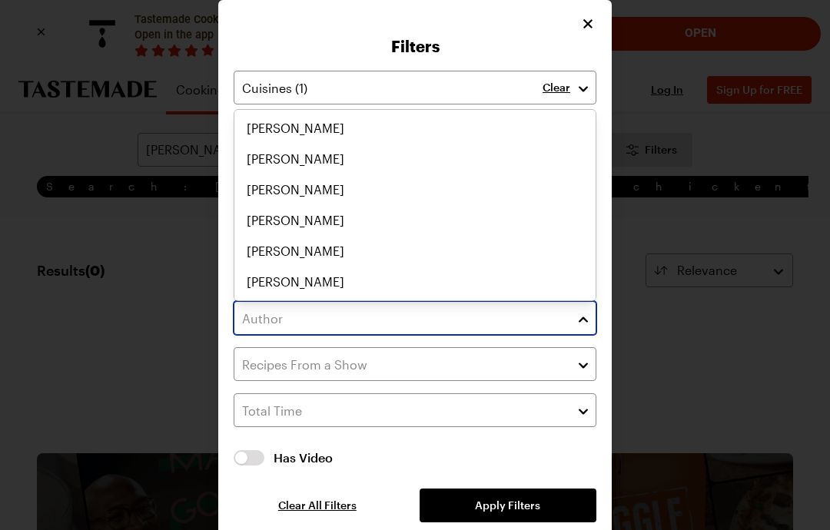
scroll to position [2798, 0]
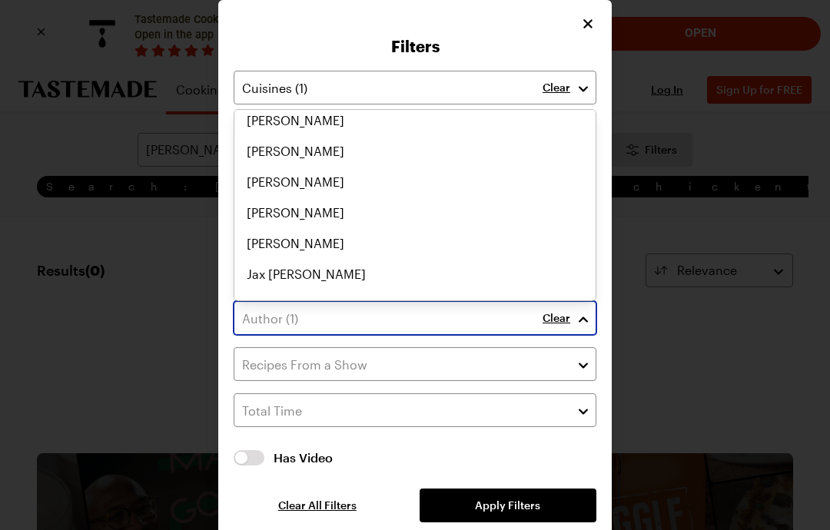
scroll to position [2871, 0]
click at [587, 322] on button "button" at bounding box center [583, 318] width 14 height 18
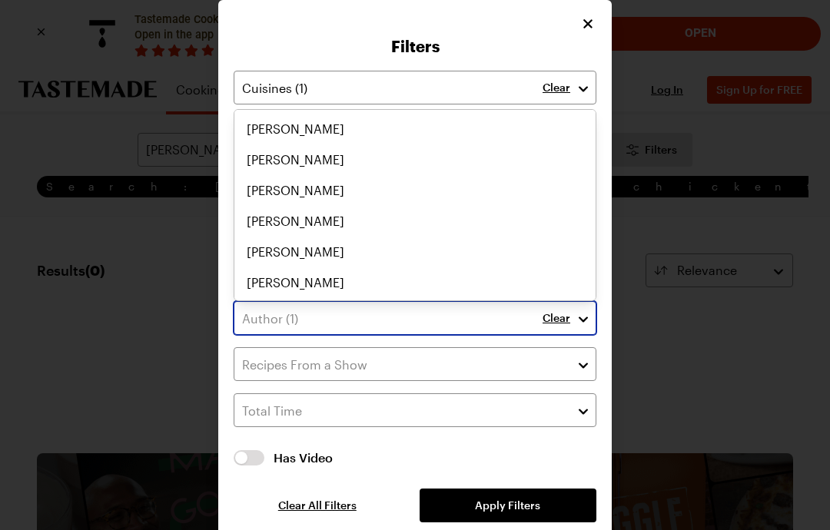
scroll to position [3367, 0]
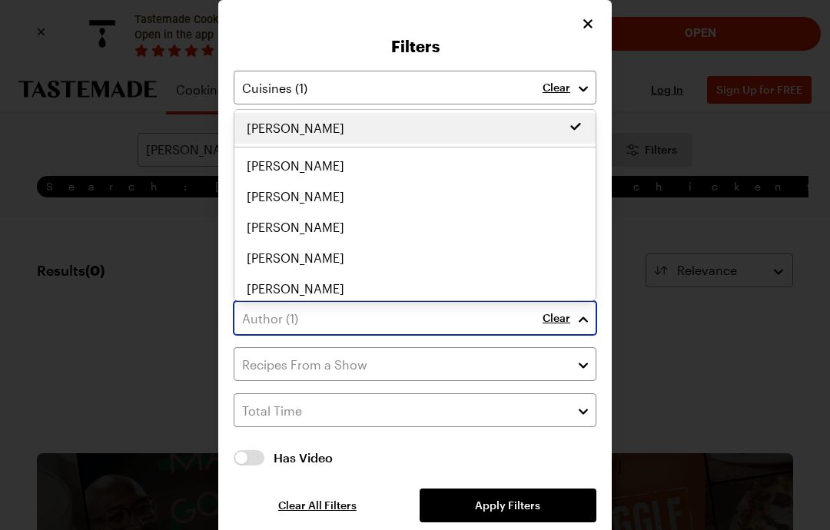
click at [587, 320] on button "button" at bounding box center [583, 318] width 14 height 18
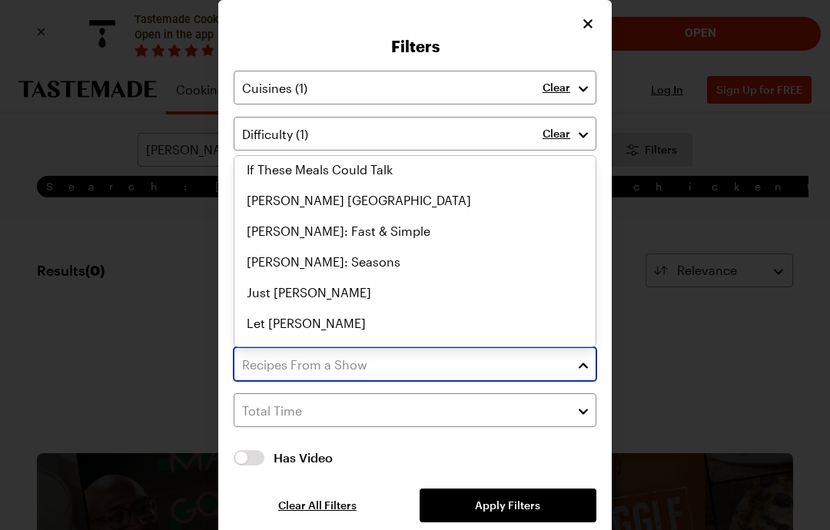
scroll to position [467, 0]
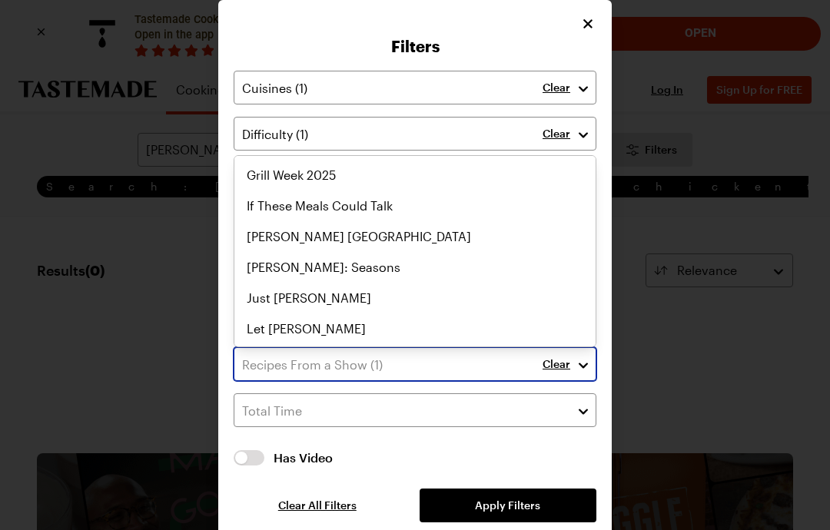
click at [588, 362] on button "button" at bounding box center [583, 364] width 14 height 18
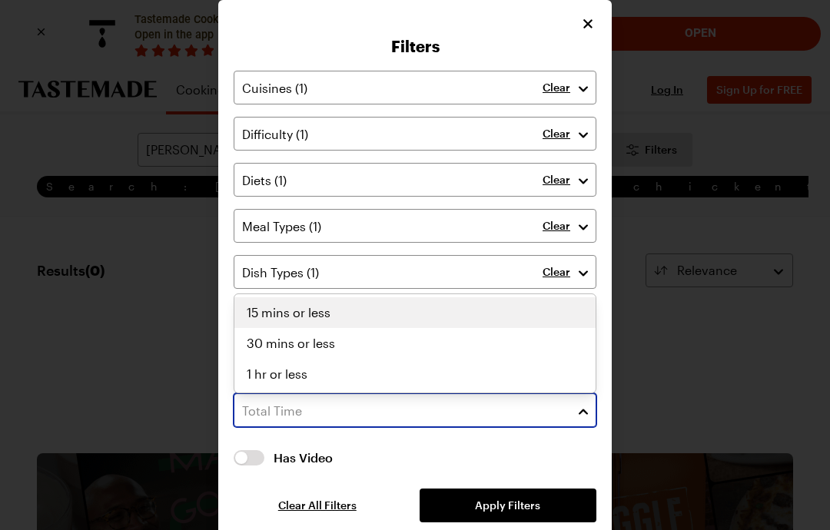
click at [311, 371] on div "1 hr or less" at bounding box center [415, 374] width 337 height 18
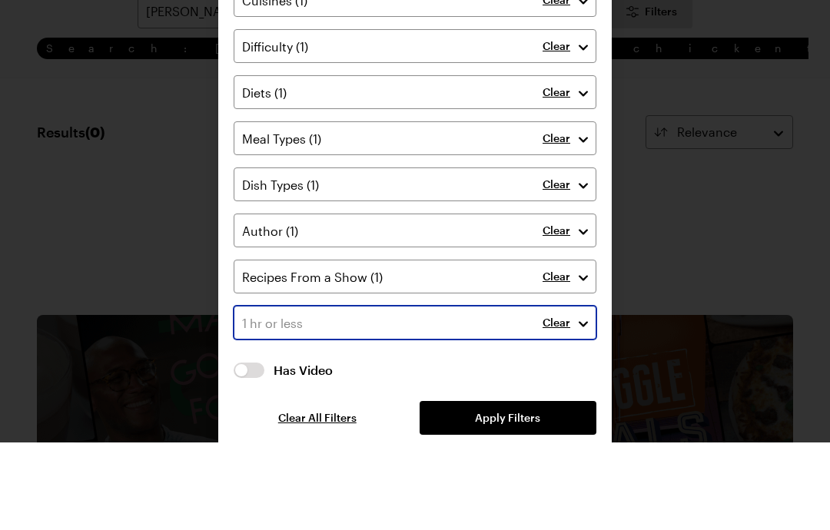
scroll to position [65, 0]
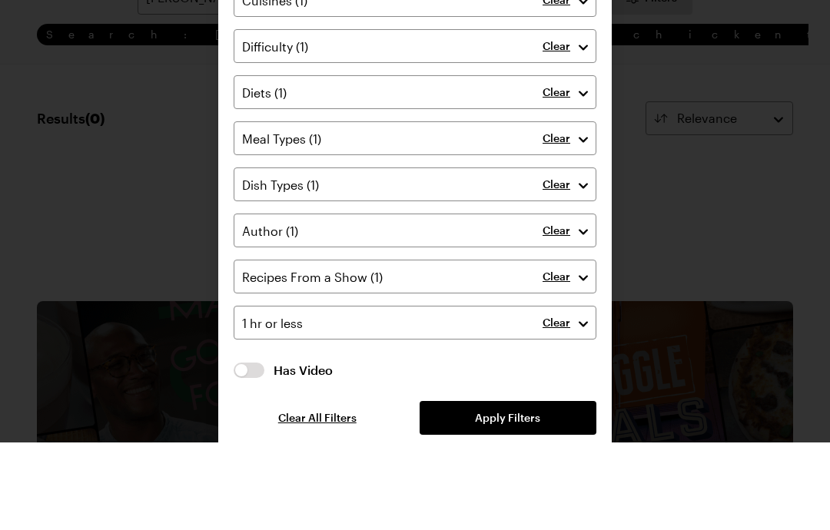
click at [539, 498] on span "Apply Filters" at bounding box center [507, 505] width 65 height 15
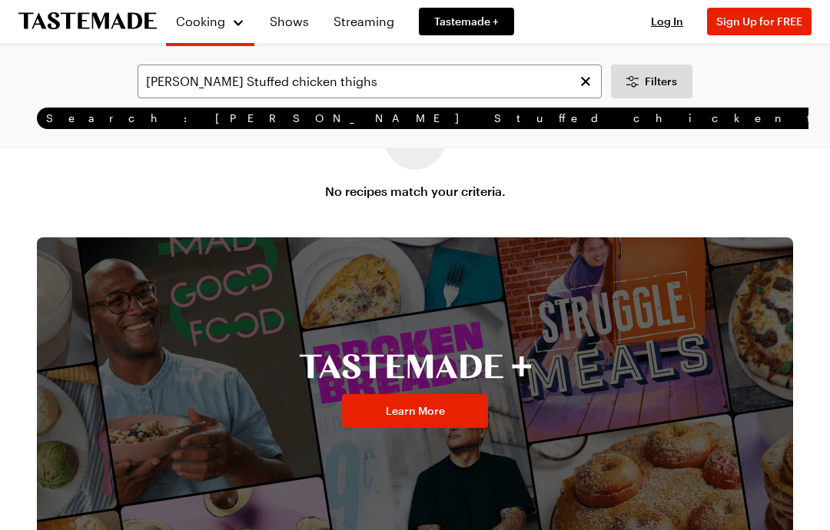
scroll to position [170, 0]
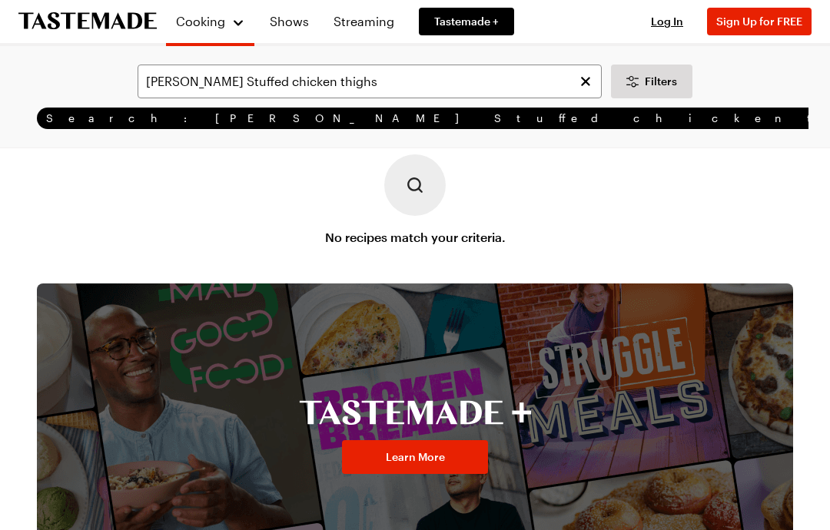
click at [652, 85] on span "Filters" at bounding box center [661, 81] width 32 height 15
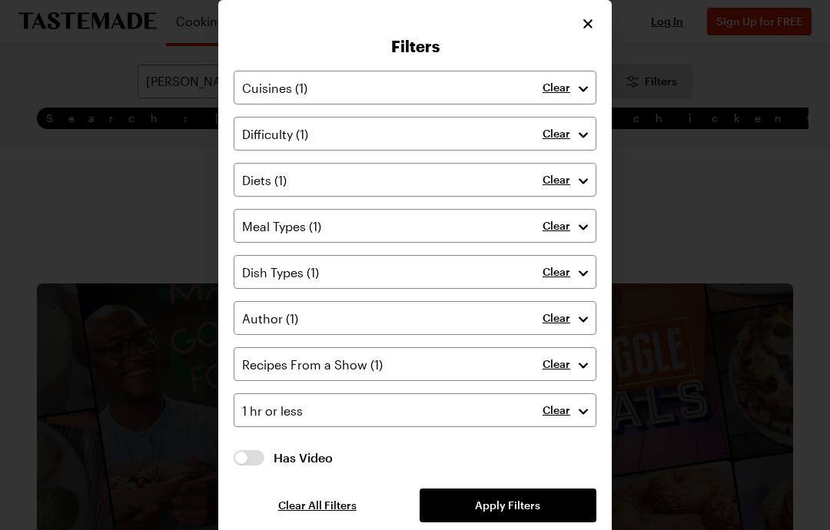
click at [592, 26] on icon "Close" at bounding box center [587, 23] width 15 height 15
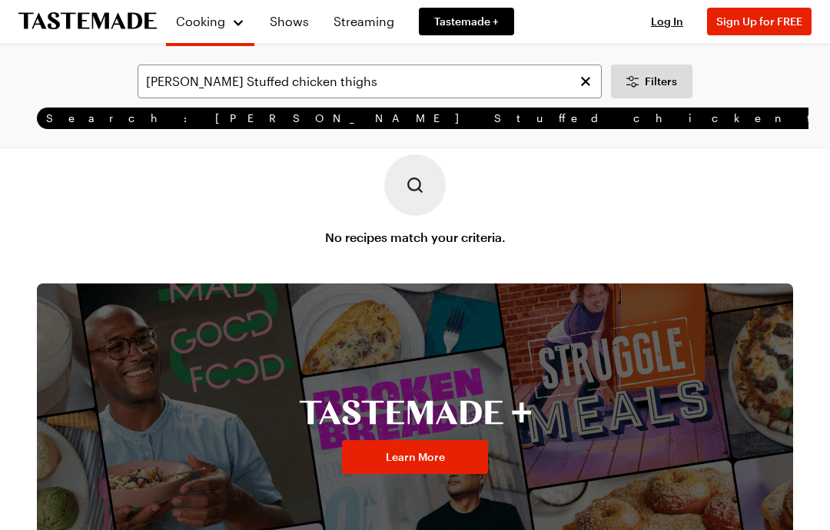
click at [585, 78] on icon "Clear search" at bounding box center [585, 81] width 15 height 15
